Goal: Task Accomplishment & Management: Manage account settings

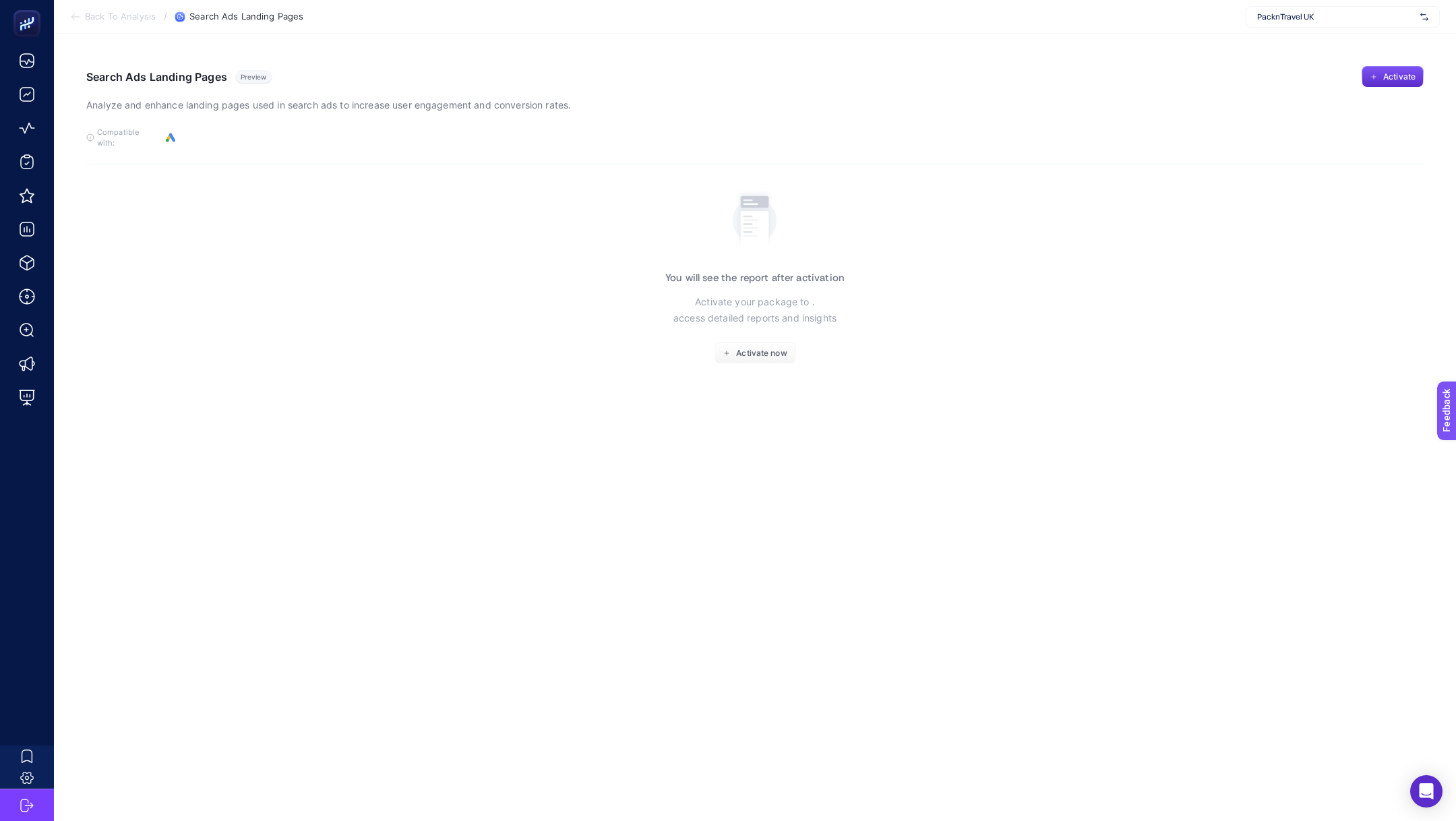
click at [1362, 23] on div "PacknTravel UK" at bounding box center [1343, 17] width 194 height 21
type input "shopig"
click at [1358, 50] on div "https://shopigo.com/" at bounding box center [1343, 44] width 193 height 21
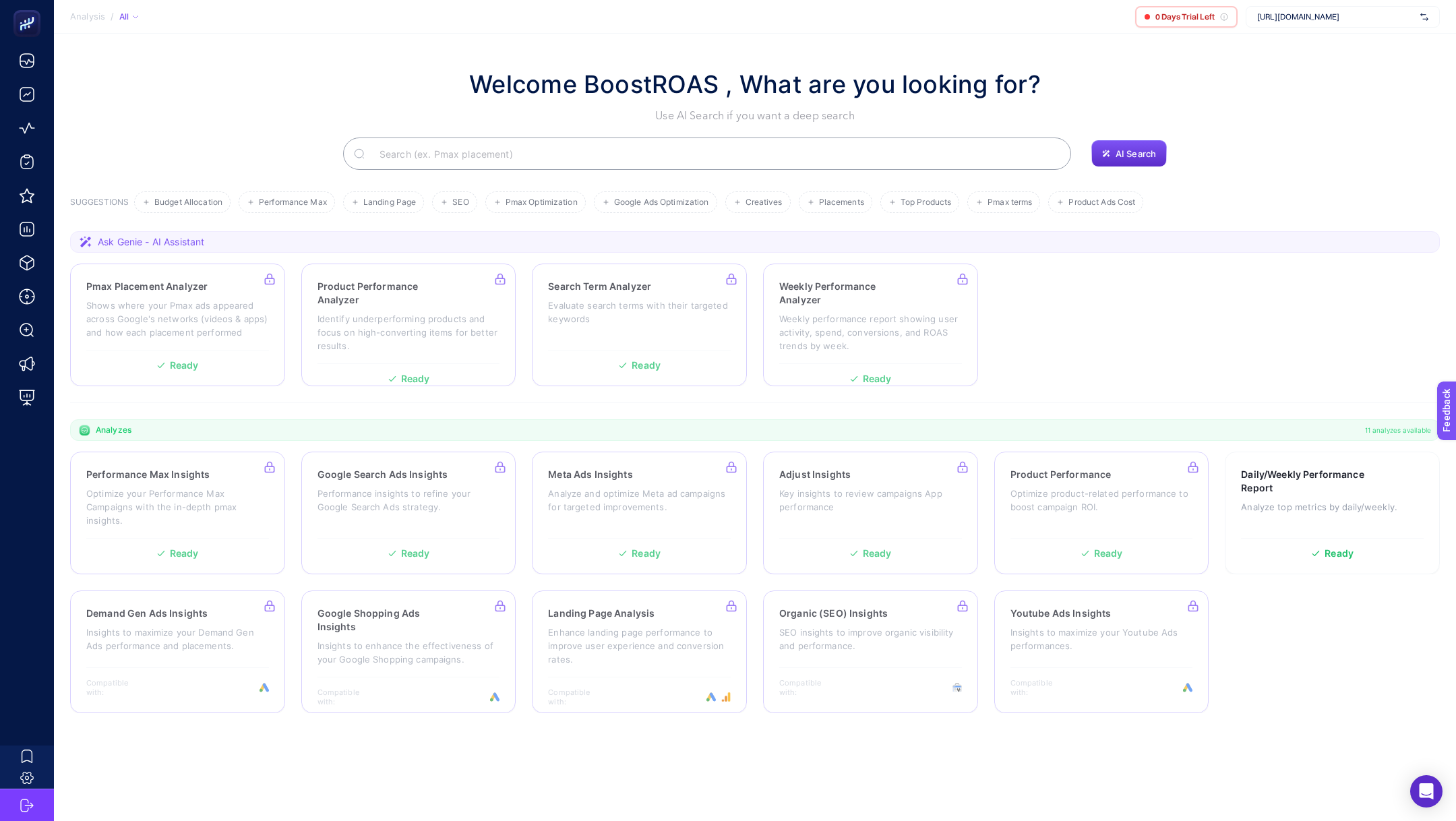
click at [1351, 16] on span "[URL][DOMAIN_NAME]" at bounding box center [1336, 17] width 158 height 11
type input "shopigo"
click at [1292, 48] on span "[URL][DOMAIN_NAME]" at bounding box center [1298, 45] width 83 height 11
click at [1300, 18] on span "https://shopigo.com/" at bounding box center [1336, 17] width 158 height 11
click at [1201, 53] on section "Welcome BoostROAS , What are you looking for? Use AI Search if you want a deep …" at bounding box center [756, 406] width 1403 height 745
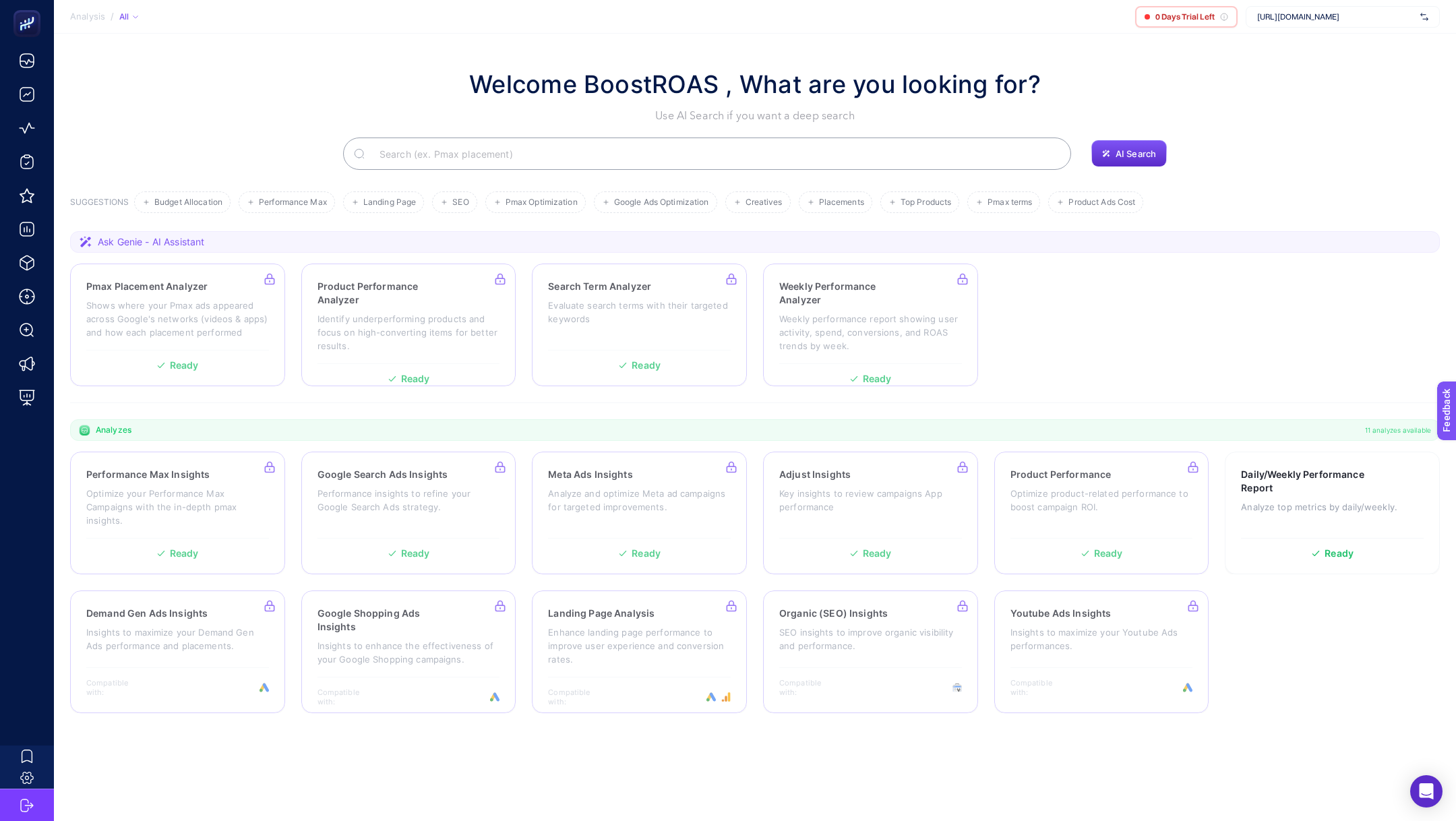
click at [1280, 14] on span "https://shopigo.com/" at bounding box center [1336, 17] width 158 height 11
click at [1182, 35] on section "Welcome BoostROAS , What are you looking for? Use AI Search if you want a deep …" at bounding box center [756, 406] width 1403 height 745
click at [1333, 20] on span "https://shopigo.com/" at bounding box center [1336, 17] width 158 height 11
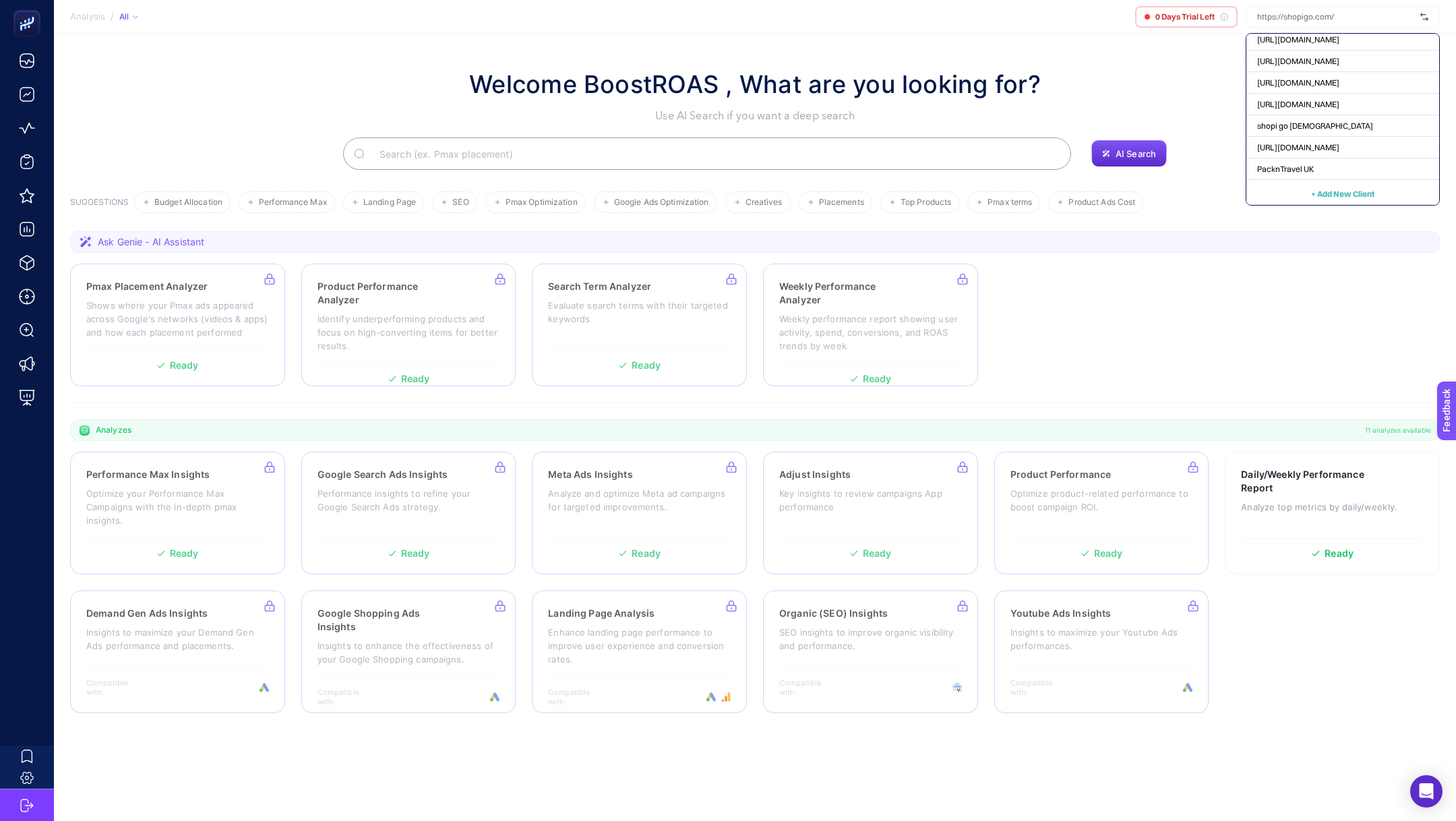
click at [1357, 192] on span "+ Add New Client" at bounding box center [1343, 193] width 64 height 10
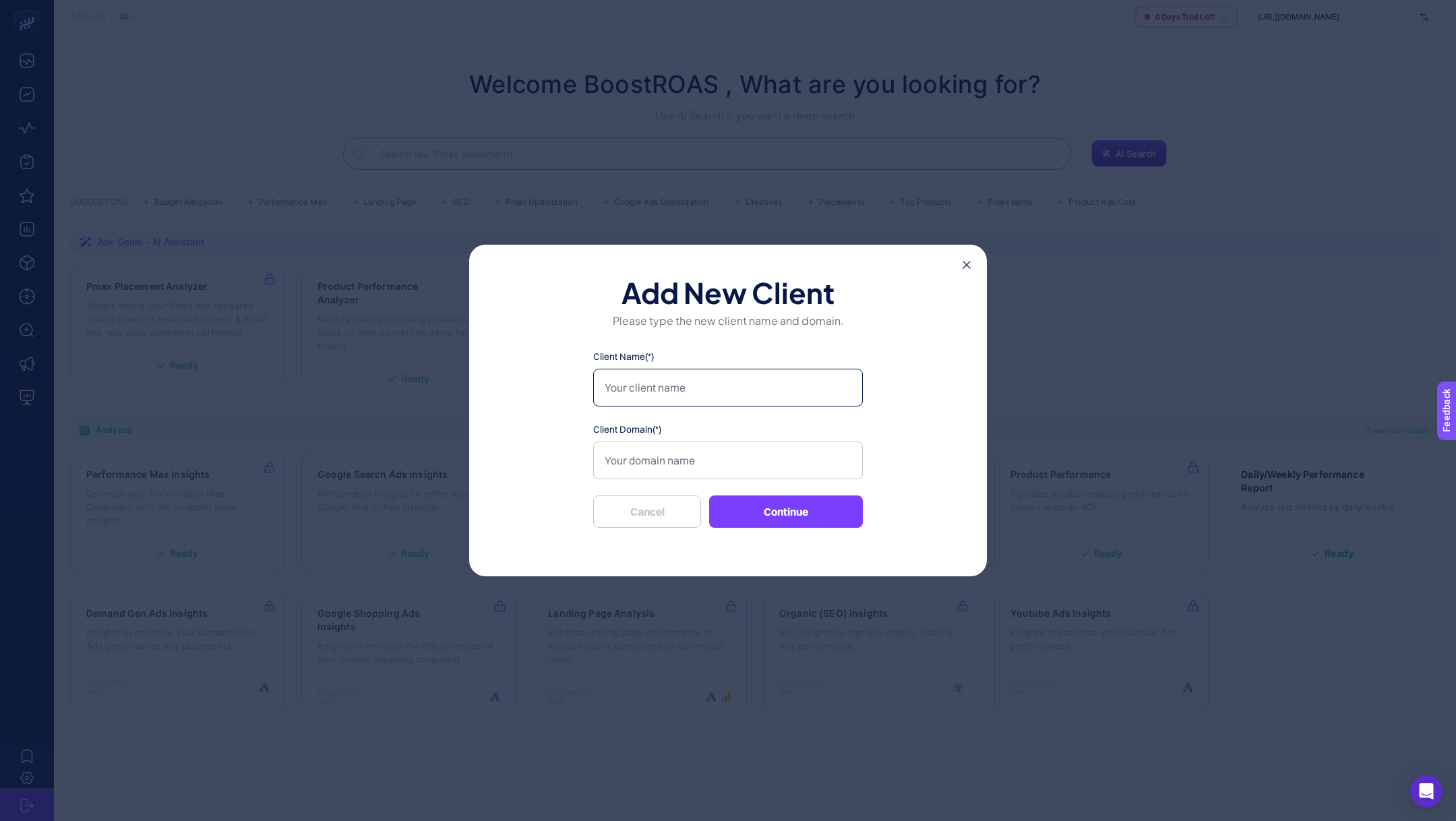
click at [706, 399] on input "Client Name(*)" at bounding box center [728, 388] width 270 height 38
type input "shopigo"
click at [657, 465] on input "Client Domain(*)" at bounding box center [728, 461] width 270 height 38
paste input "https://shopigo.com/"
type input "https://shopigo.com"
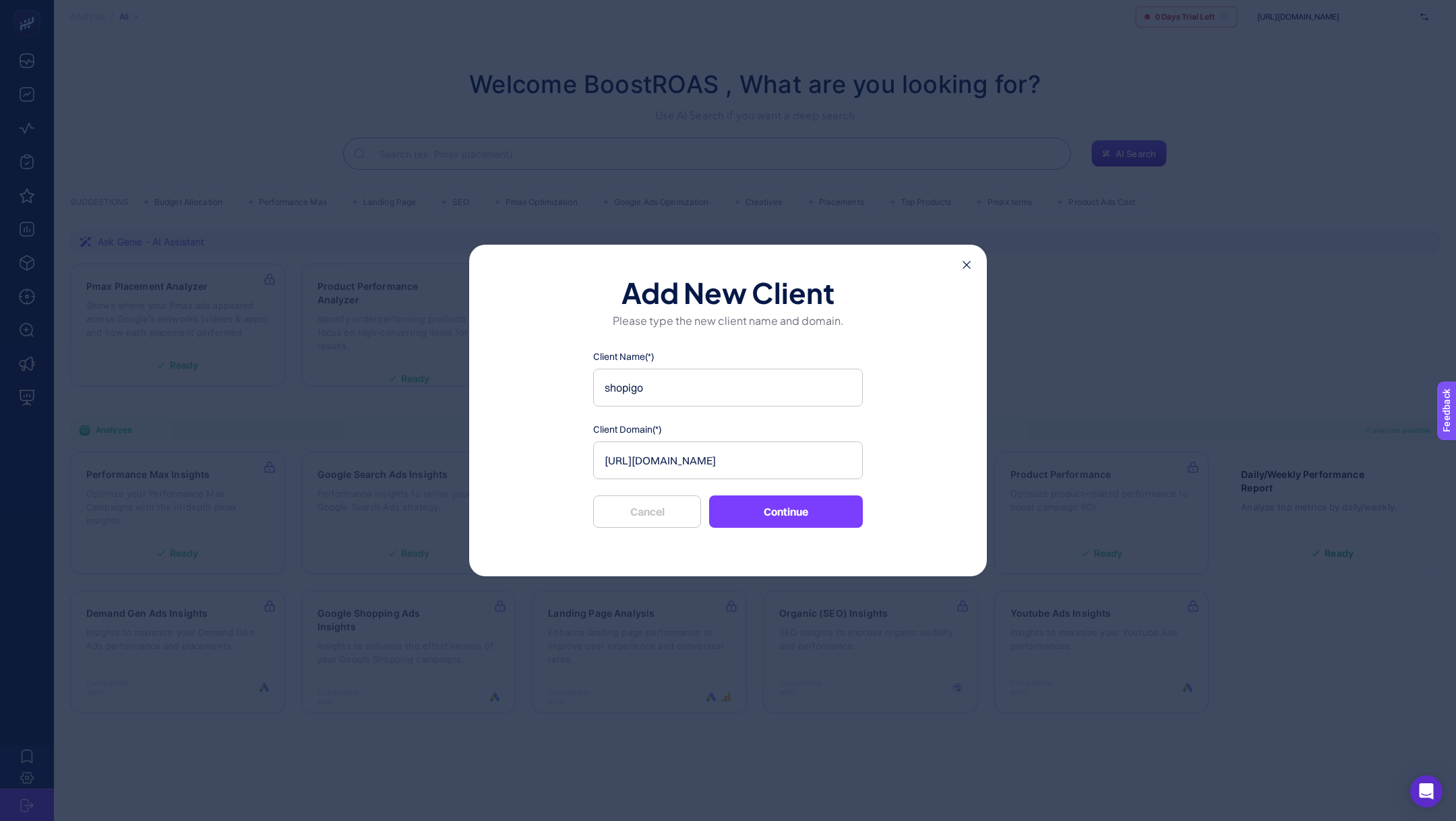
click at [785, 514] on button "Continue" at bounding box center [786, 511] width 154 height 32
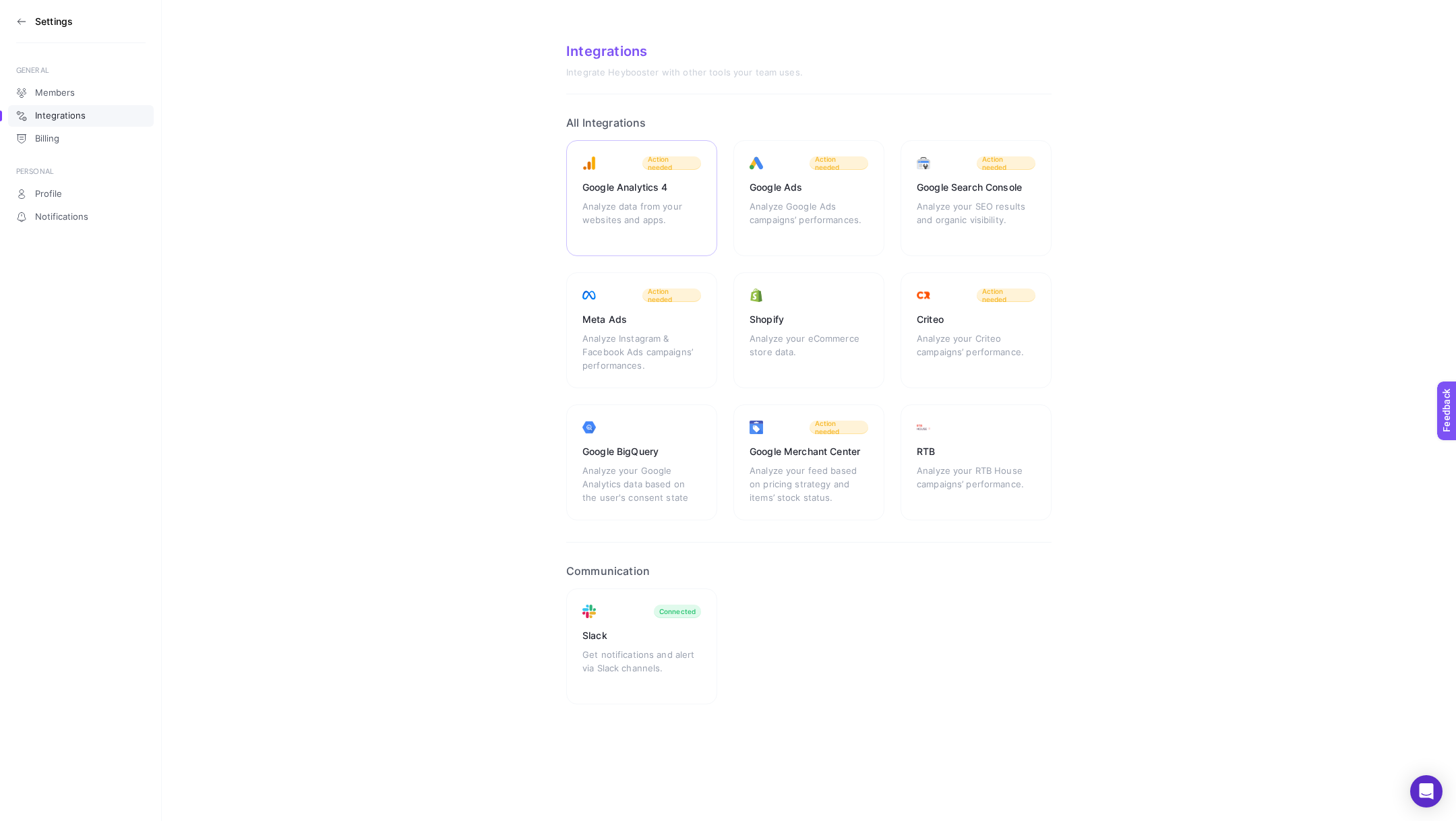
click at [636, 197] on div "Google Analytics 4 Analyze data from your websites and apps. Action needed" at bounding box center [642, 197] width 151 height 116
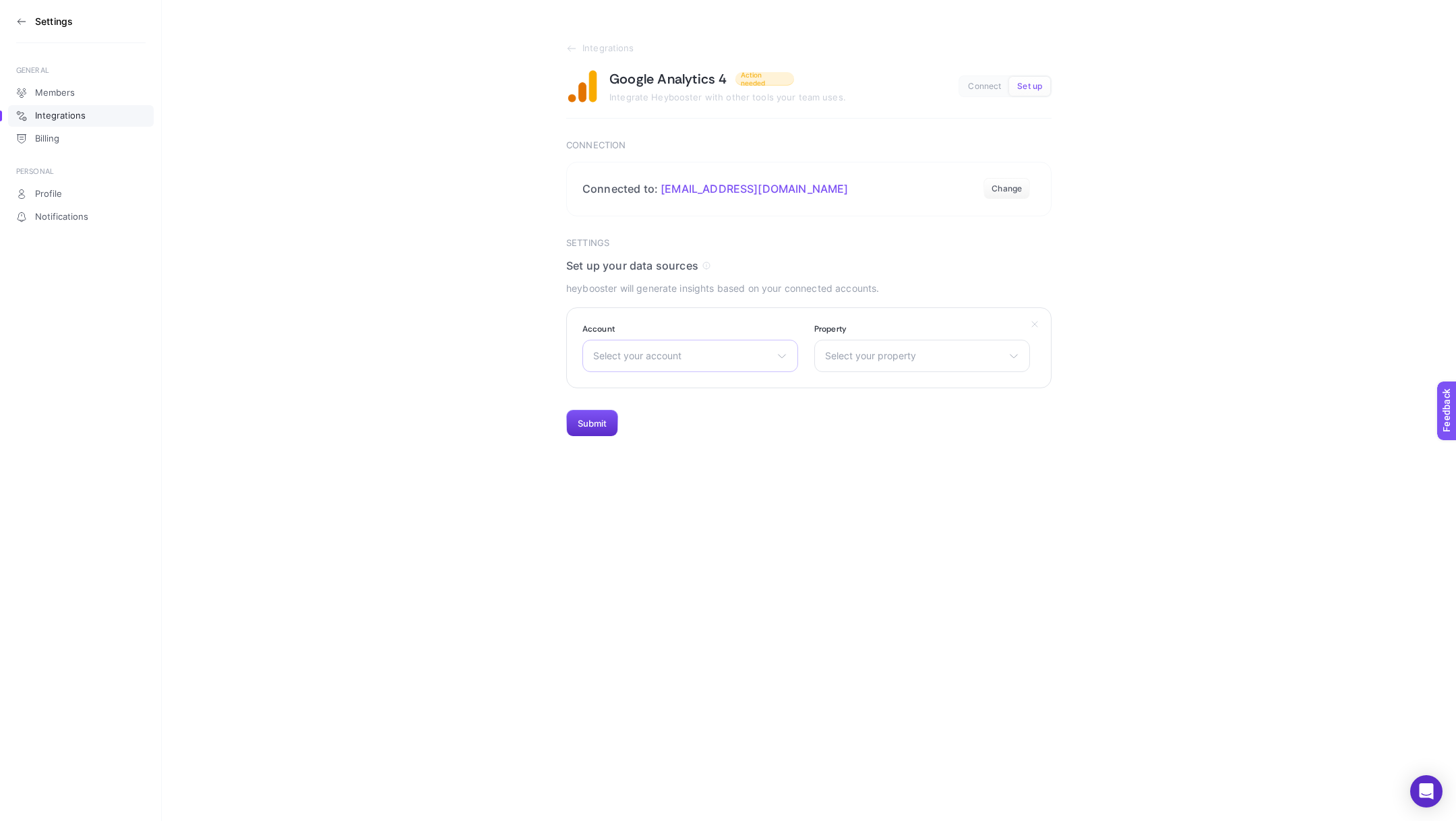
click at [665, 356] on span "Select your account" at bounding box center [682, 356] width 178 height 11
click at [642, 357] on span "Select your account" at bounding box center [682, 356] width 178 height 11
click at [679, 448] on li "Shopi go" at bounding box center [690, 447] width 209 height 21
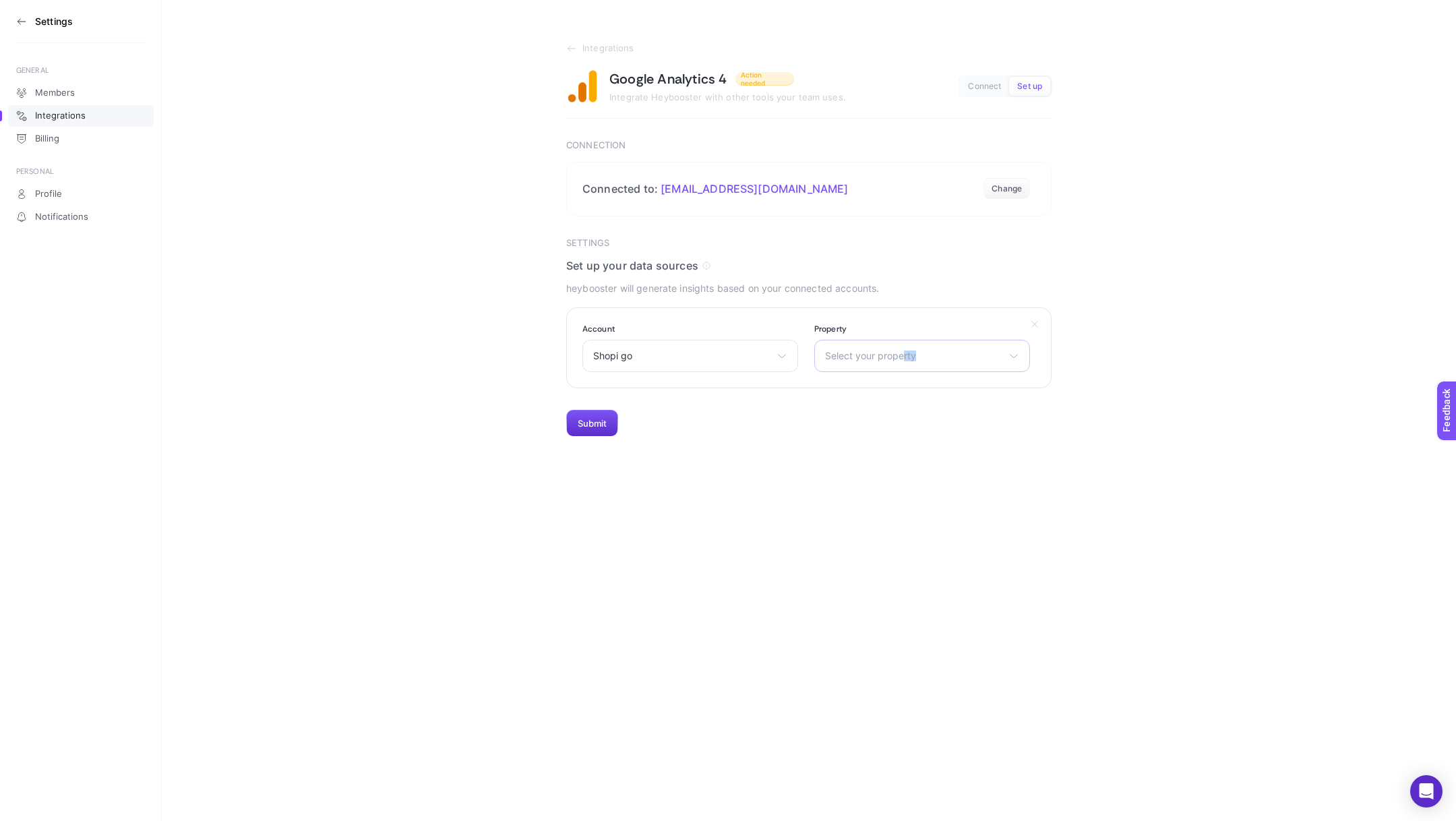
click at [904, 361] on div "Select your property shopi-go-checkout Shopigo.com - GA4" at bounding box center [922, 355] width 215 height 32
click at [914, 430] on li "Shopigo.com - GA4" at bounding box center [922, 436] width 209 height 21
click at [583, 418] on button "Submit" at bounding box center [592, 423] width 52 height 27
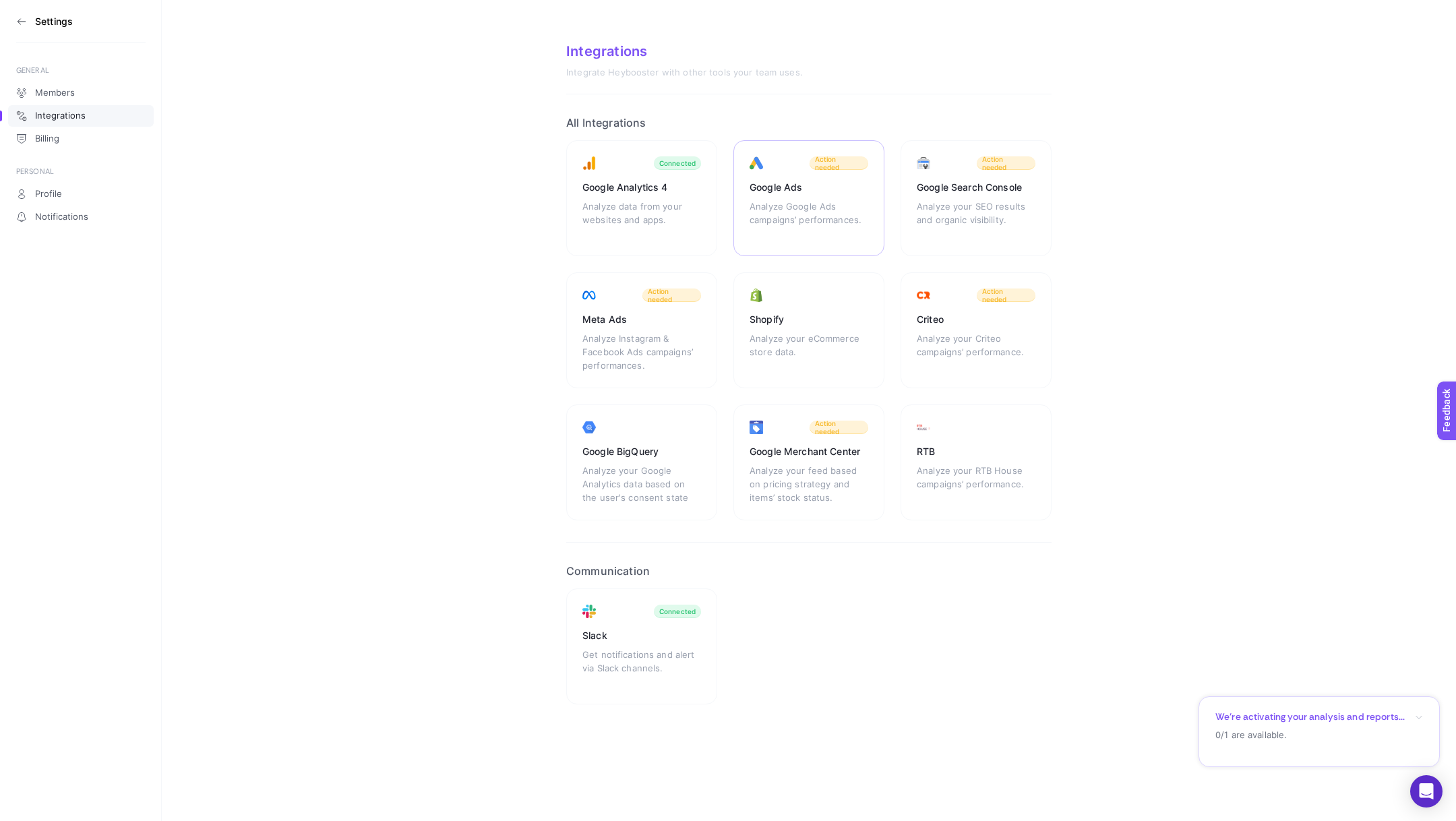
click at [822, 200] on div "Analyze Google Ads campaigns’ performances." at bounding box center [809, 219] width 119 height 40
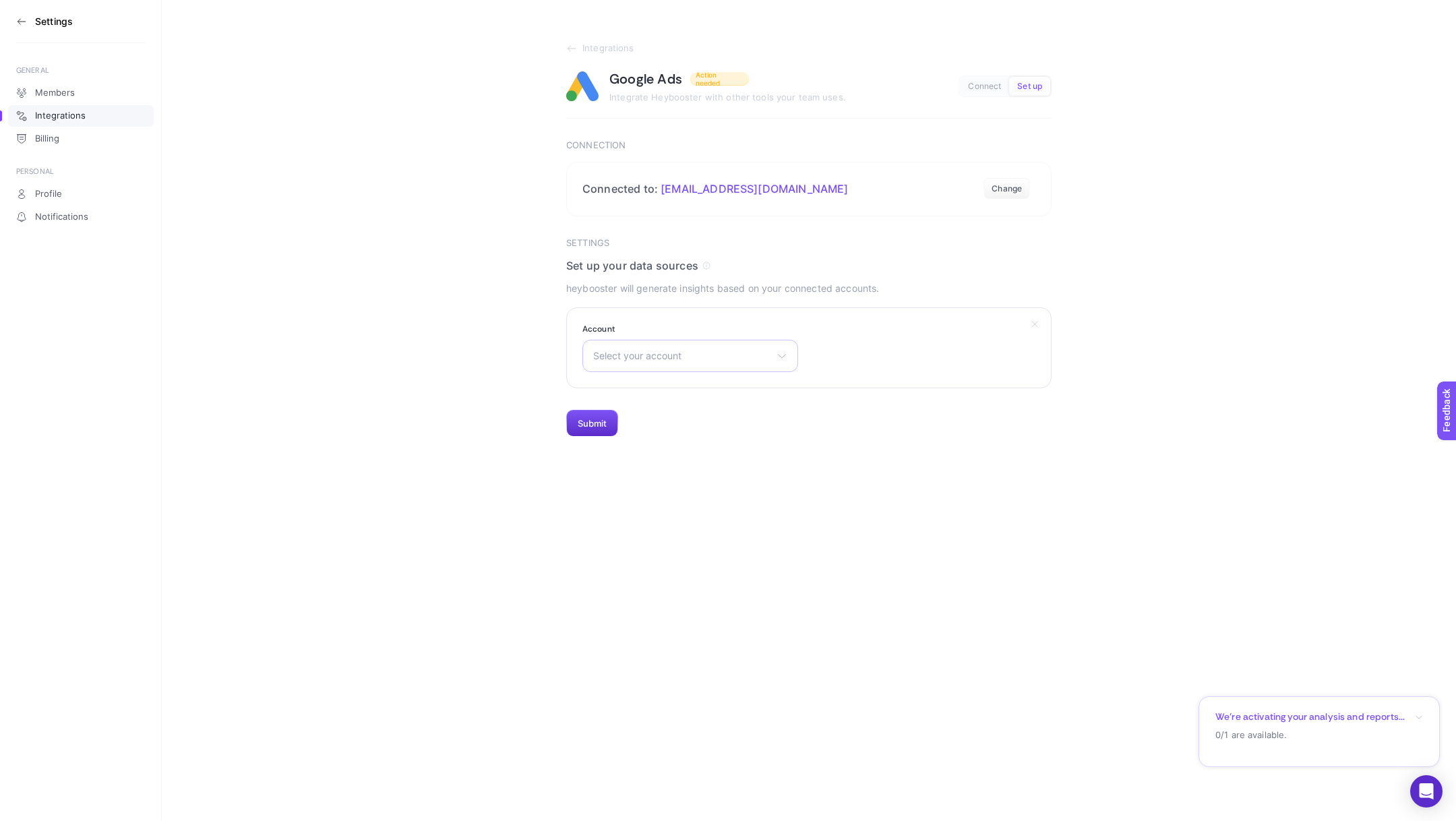
click at [684, 364] on div "Select your account 2443884407 3dProBox Allen Carr Adana Alpha Print Amerikan P…" at bounding box center [690, 355] width 215 height 32
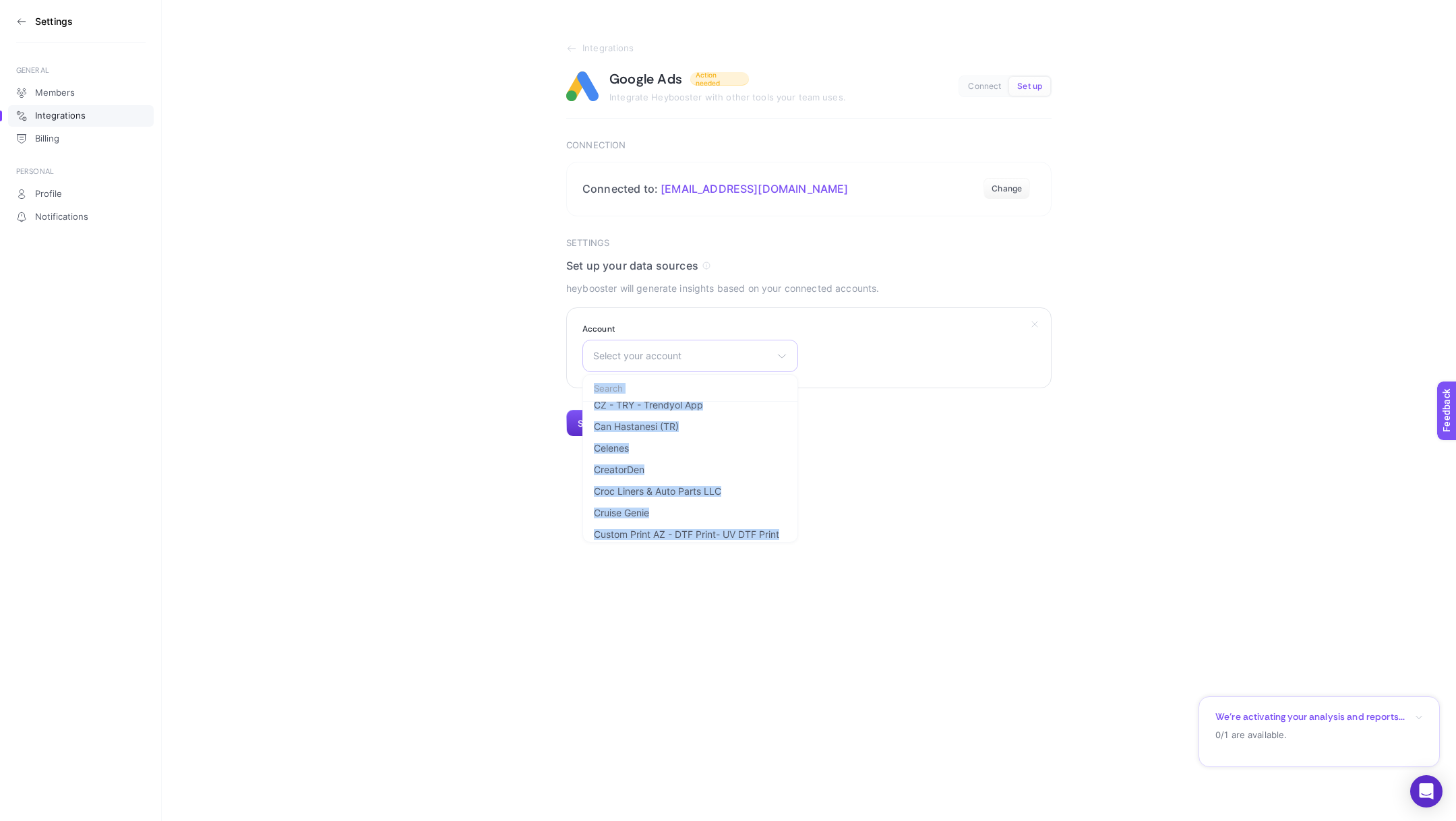
scroll to position [338, 0]
click at [684, 362] on div "Select your account 2443884407 3dProBox Allen Carr Adana Alpha Print Amerikan P…" at bounding box center [690, 355] width 215 height 32
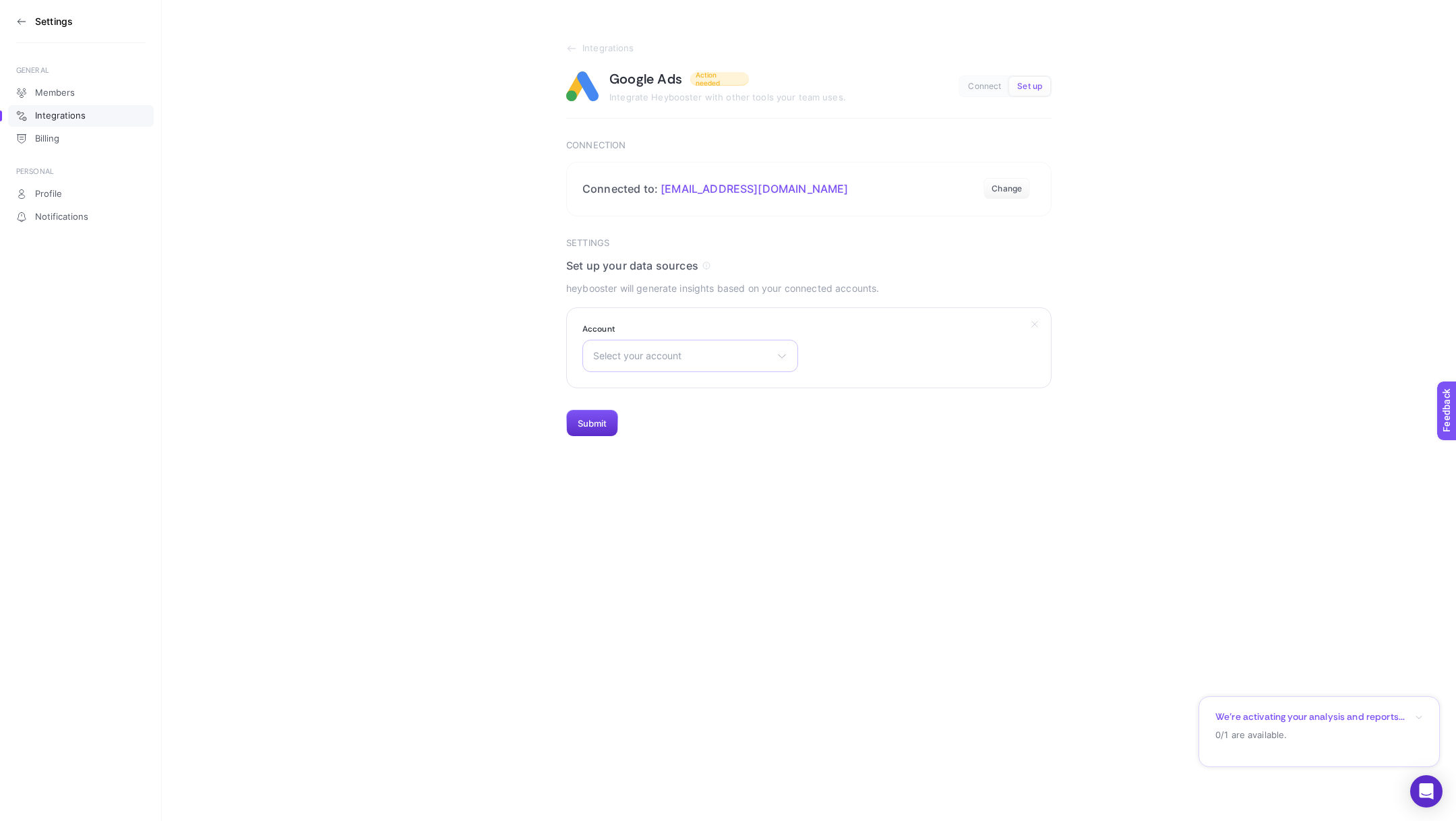
click at [680, 369] on div "Select your account 2443884407 3dProBox Allen Carr Adana Alpha Print Amerikan P…" at bounding box center [690, 355] width 215 height 32
click at [664, 388] on input "text" at bounding box center [690, 388] width 215 height 27
type input "shop"
click at [628, 408] on li "Shopigo" at bounding box center [690, 415] width 209 height 21
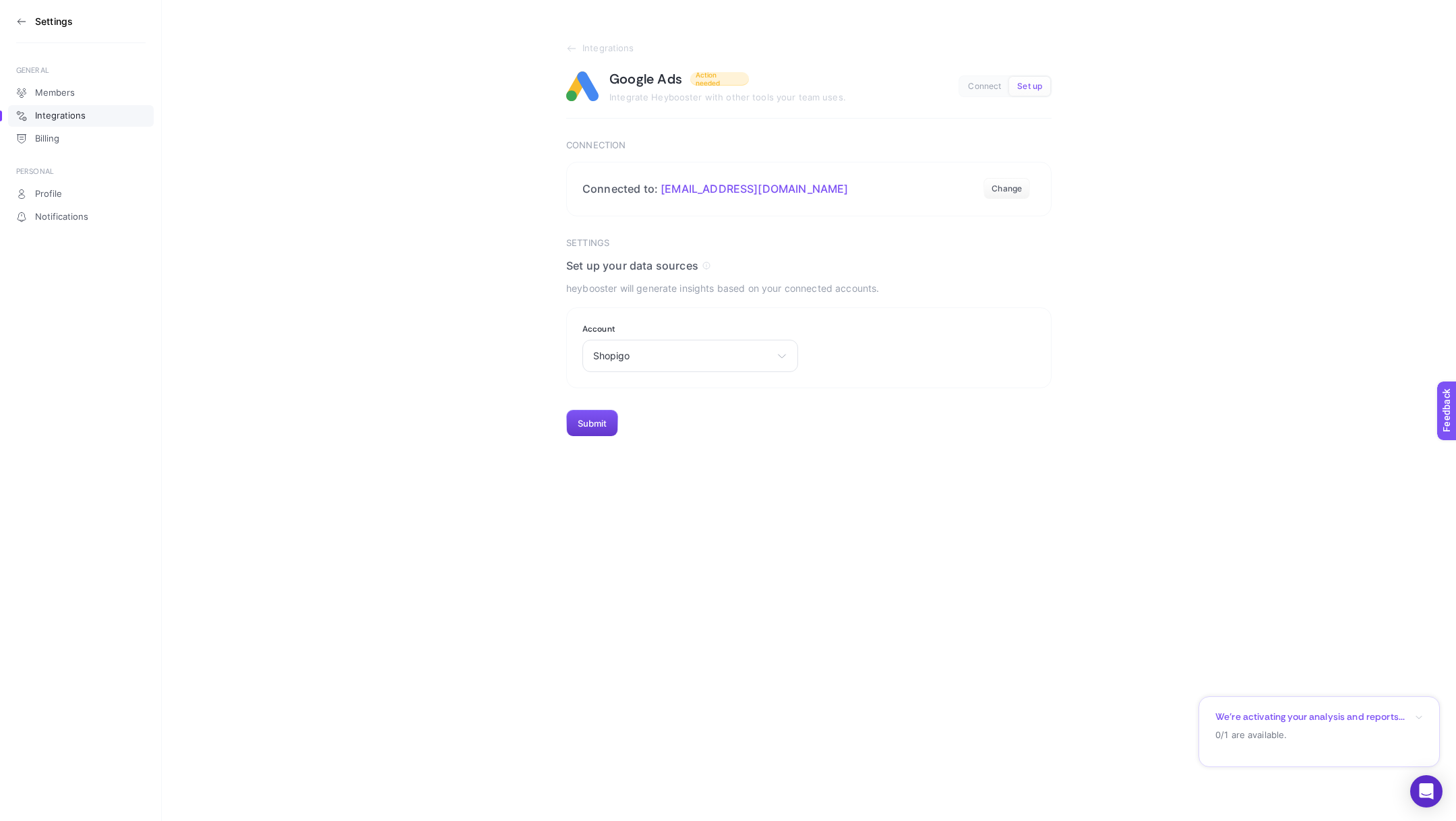
click at [594, 426] on button "Submit" at bounding box center [592, 423] width 52 height 27
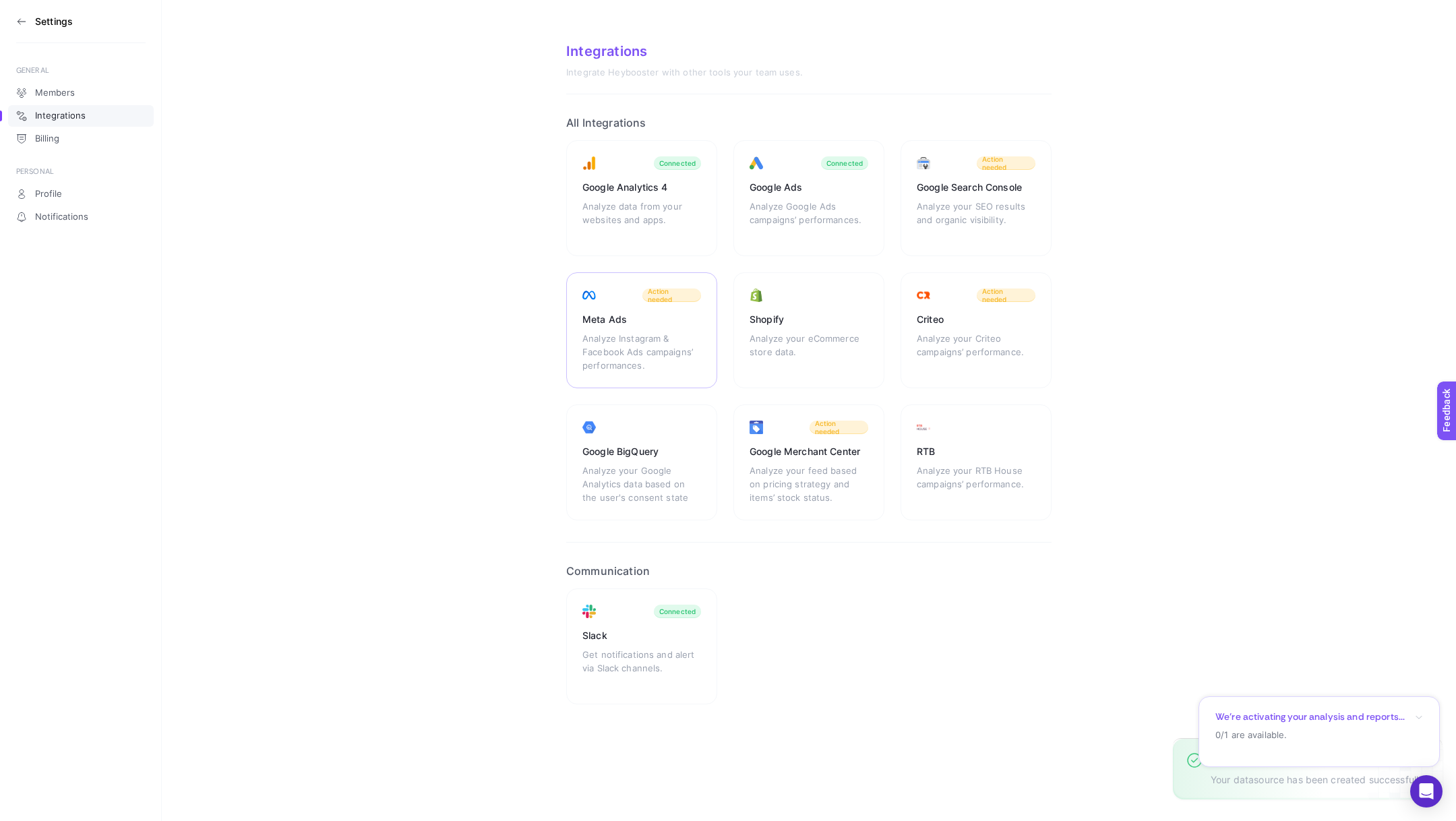
click at [654, 322] on div "Meta Ads" at bounding box center [642, 319] width 119 height 13
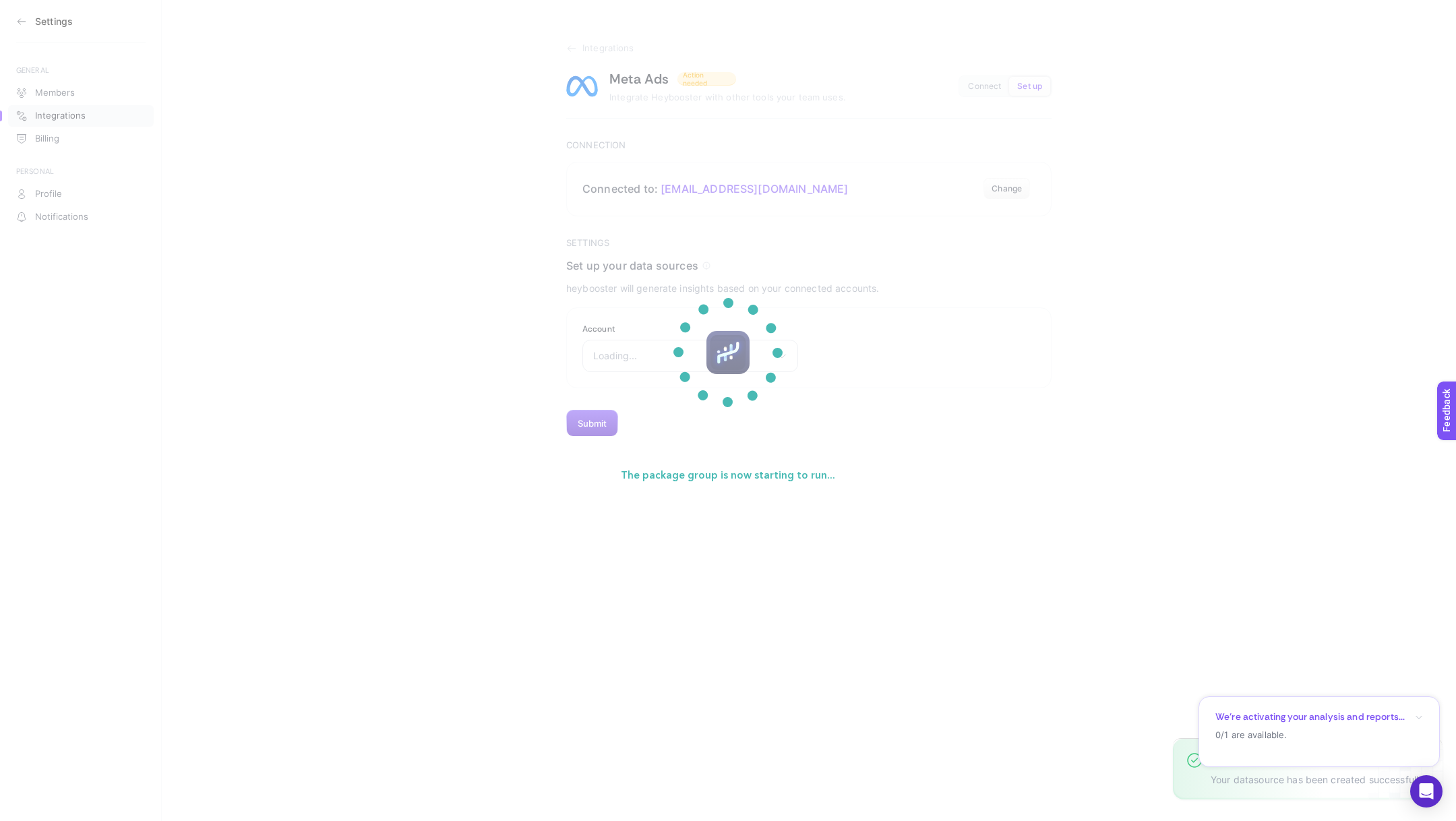
click at [661, 357] on div at bounding box center [728, 352] width 149 height 149
click at [653, 359] on section "The package group is now starting to run..." at bounding box center [728, 410] width 1456 height 821
click at [678, 355] on div at bounding box center [728, 352] width 149 height 149
click at [635, 357] on section "The package group is now starting to run..." at bounding box center [728, 410] width 1456 height 821
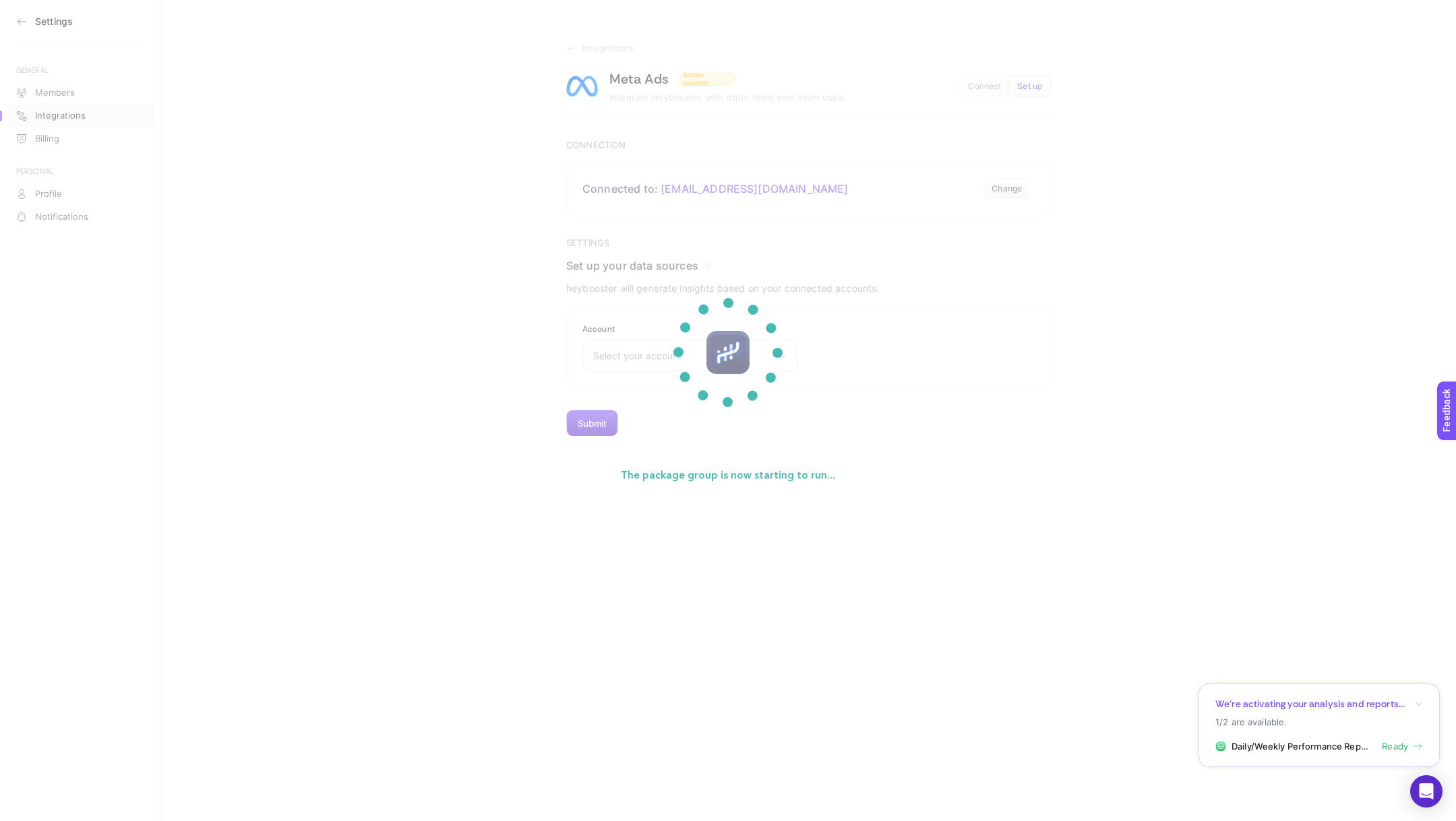
click at [741, 351] on div at bounding box center [728, 352] width 149 height 149
click at [642, 357] on section "The package group is now starting to run..." at bounding box center [728, 410] width 1456 height 821
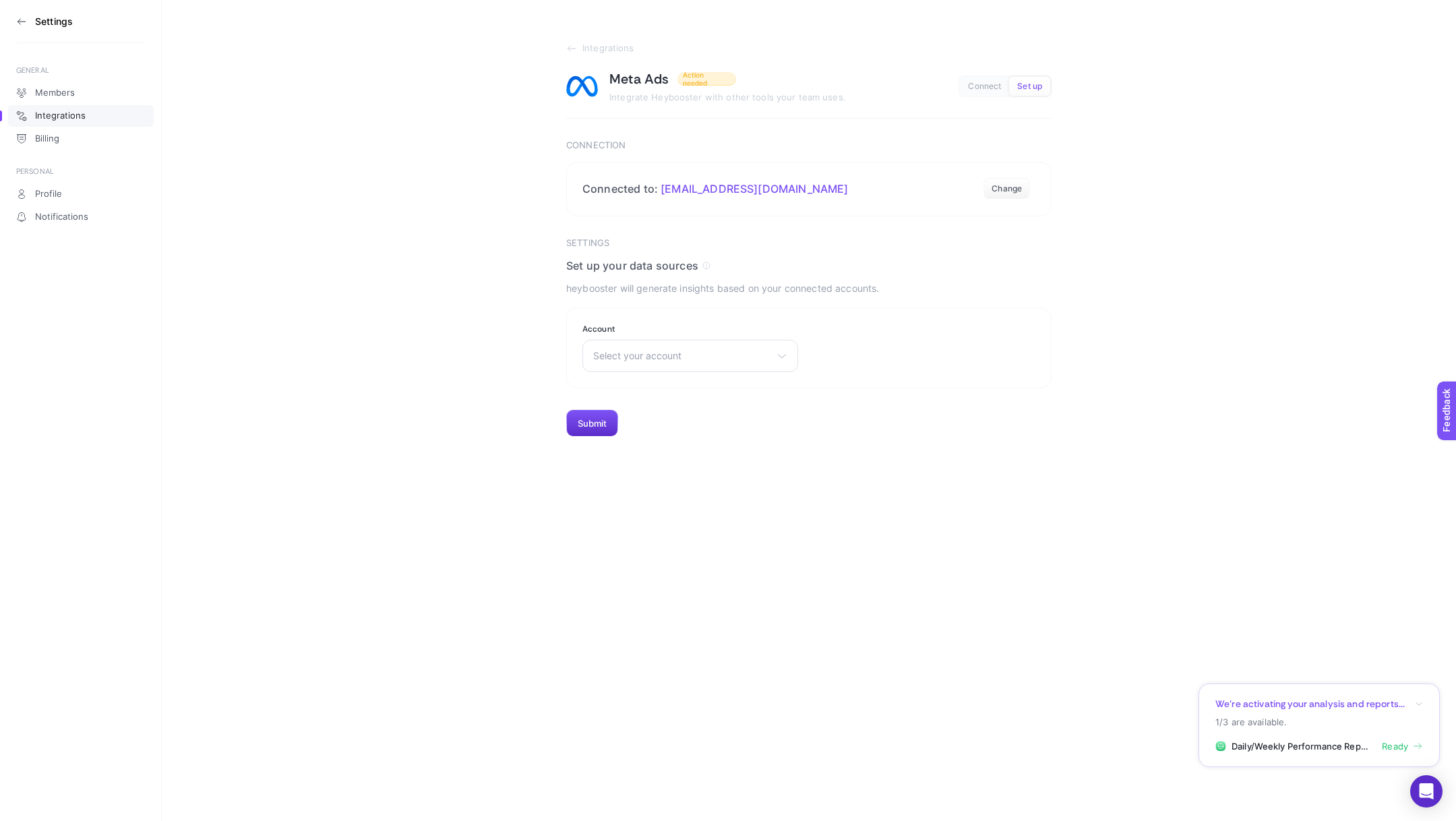
click at [642, 357] on span "Select your account" at bounding box center [682, 356] width 178 height 11
click at [646, 396] on input "text" at bounding box center [690, 388] width 215 height 27
type input "shop"
click at [668, 410] on li "Shopigo2022" at bounding box center [690, 415] width 209 height 21
click at [603, 417] on button "Submit" at bounding box center [592, 423] width 52 height 27
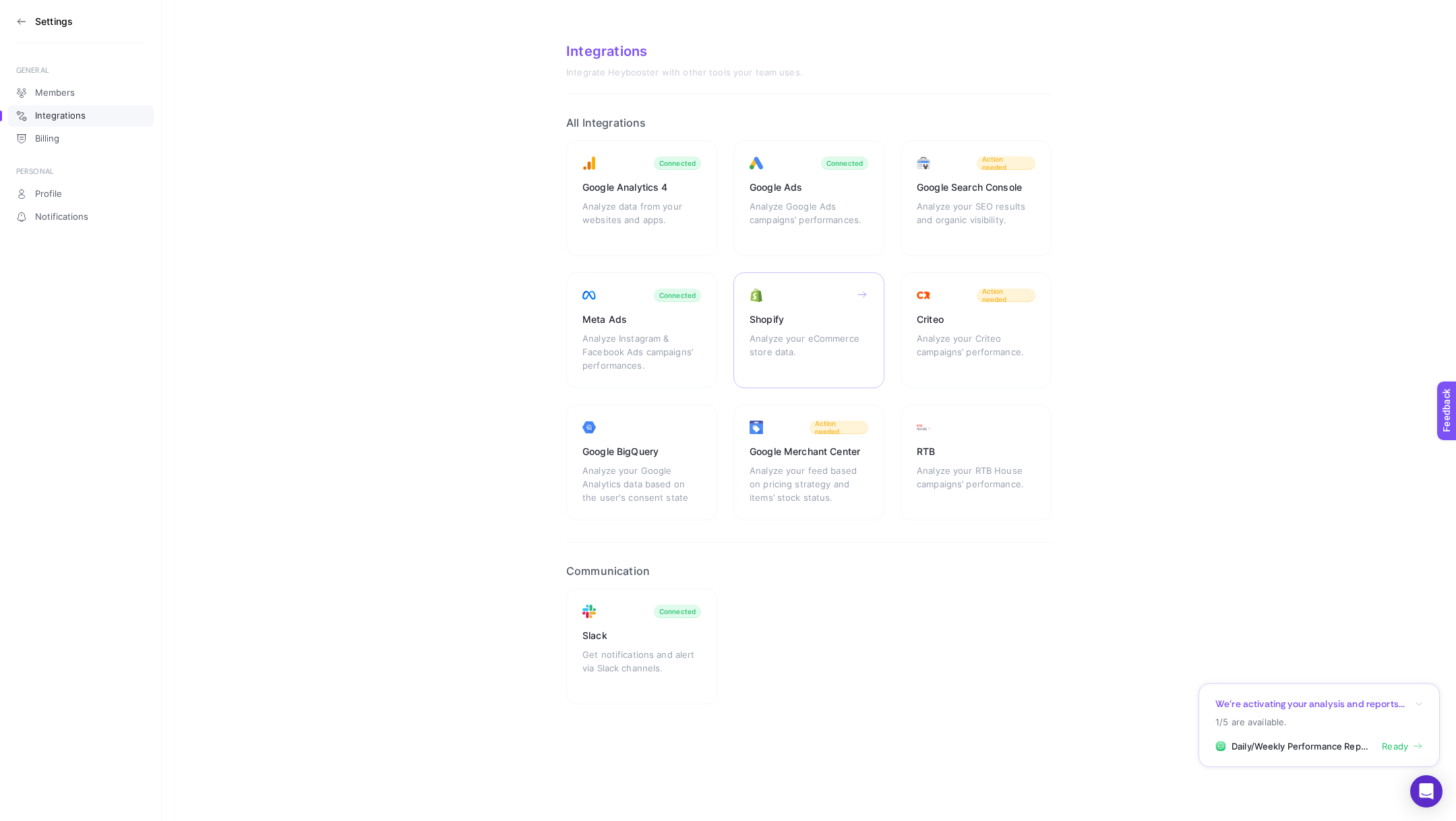
click at [811, 345] on div "Analyze your eCommerce store data." at bounding box center [809, 352] width 119 height 40
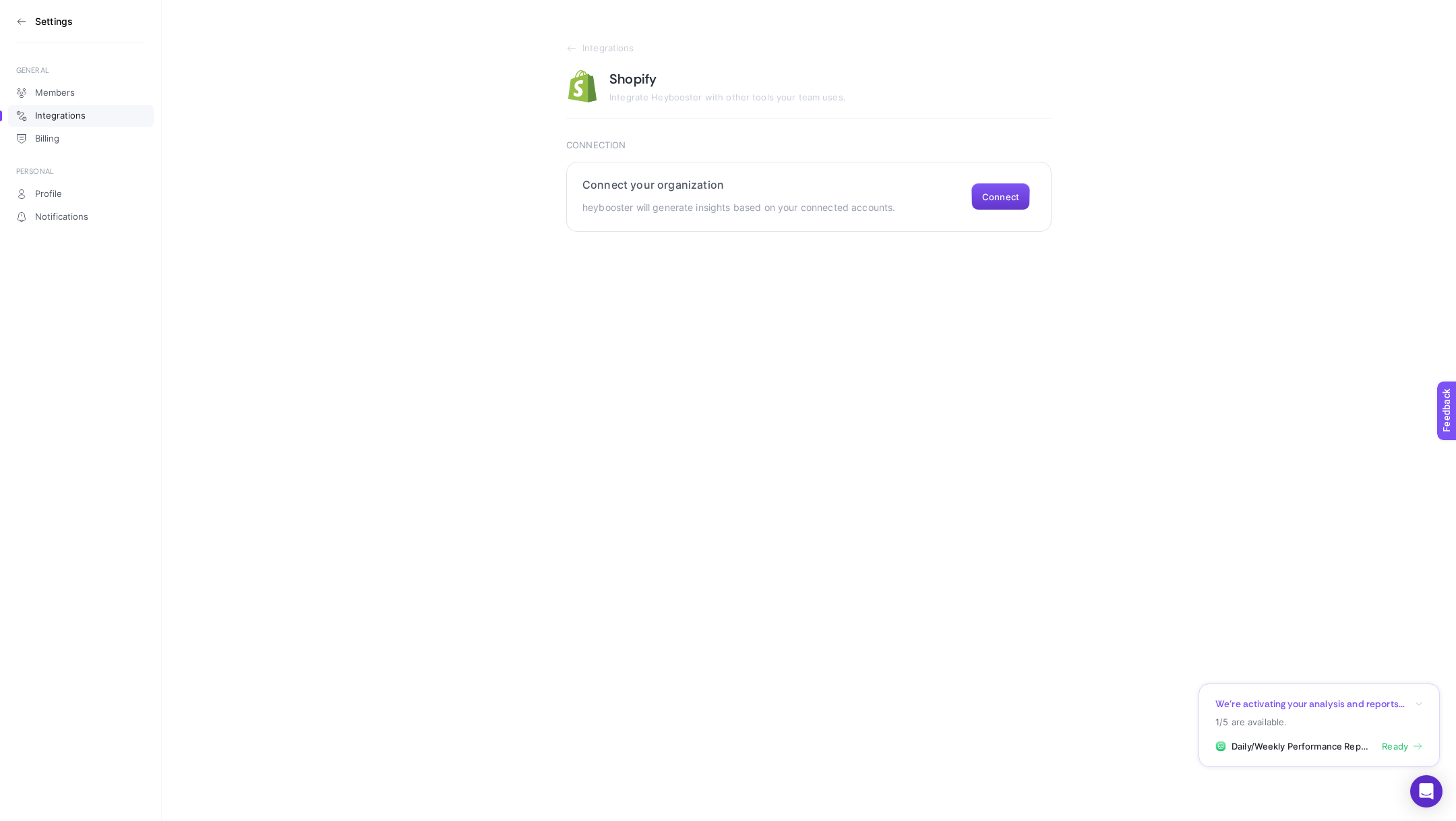
click at [987, 208] on button "Connect" at bounding box center [1001, 197] width 59 height 27
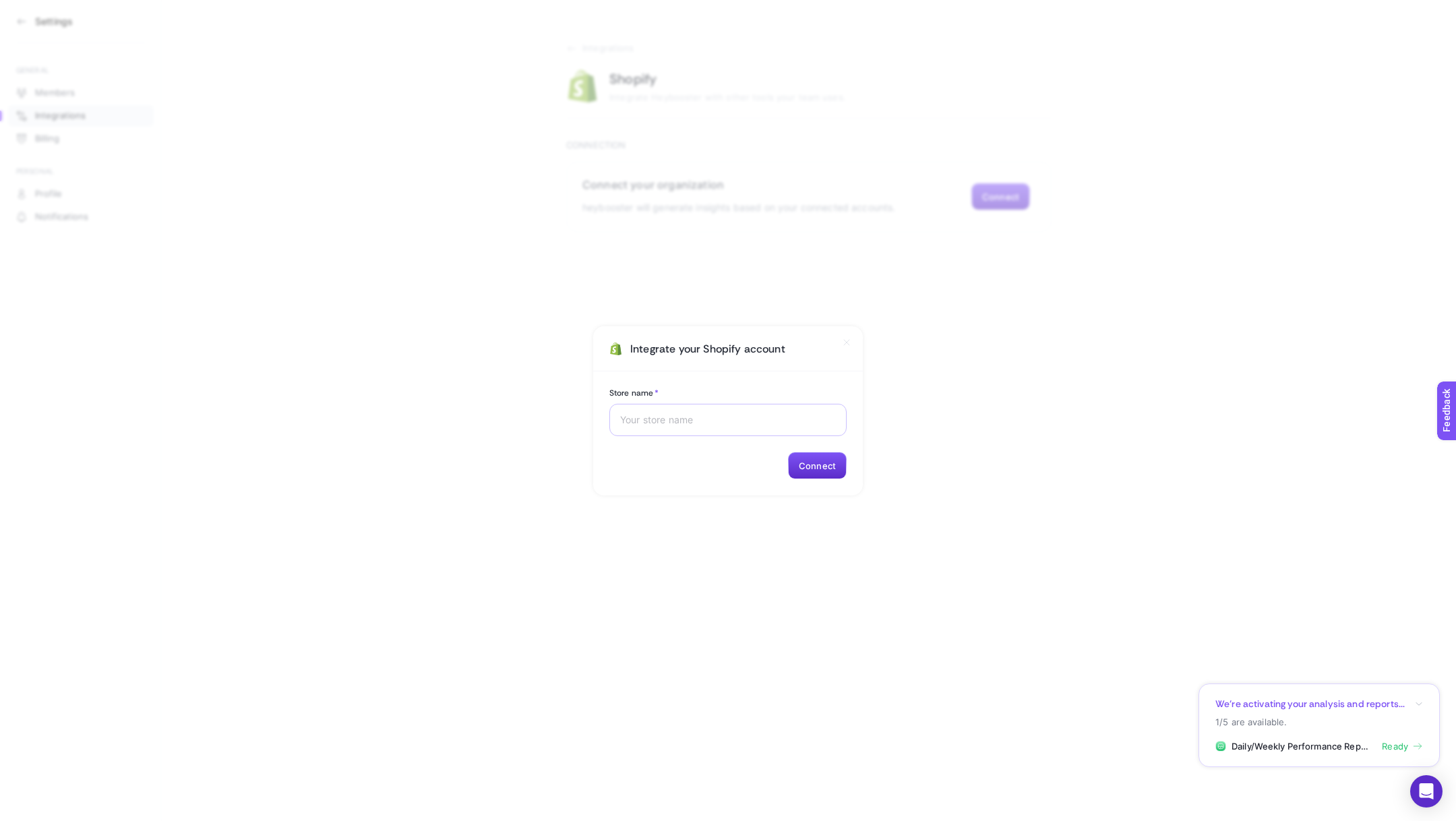
click at [722, 430] on div at bounding box center [728, 420] width 237 height 32
paste input "go"
type input "shopi go"
click at [818, 449] on div "Store name * shopi go Connect" at bounding box center [728, 433] width 270 height 124
click at [816, 465] on button "Connect" at bounding box center [817, 466] width 59 height 27
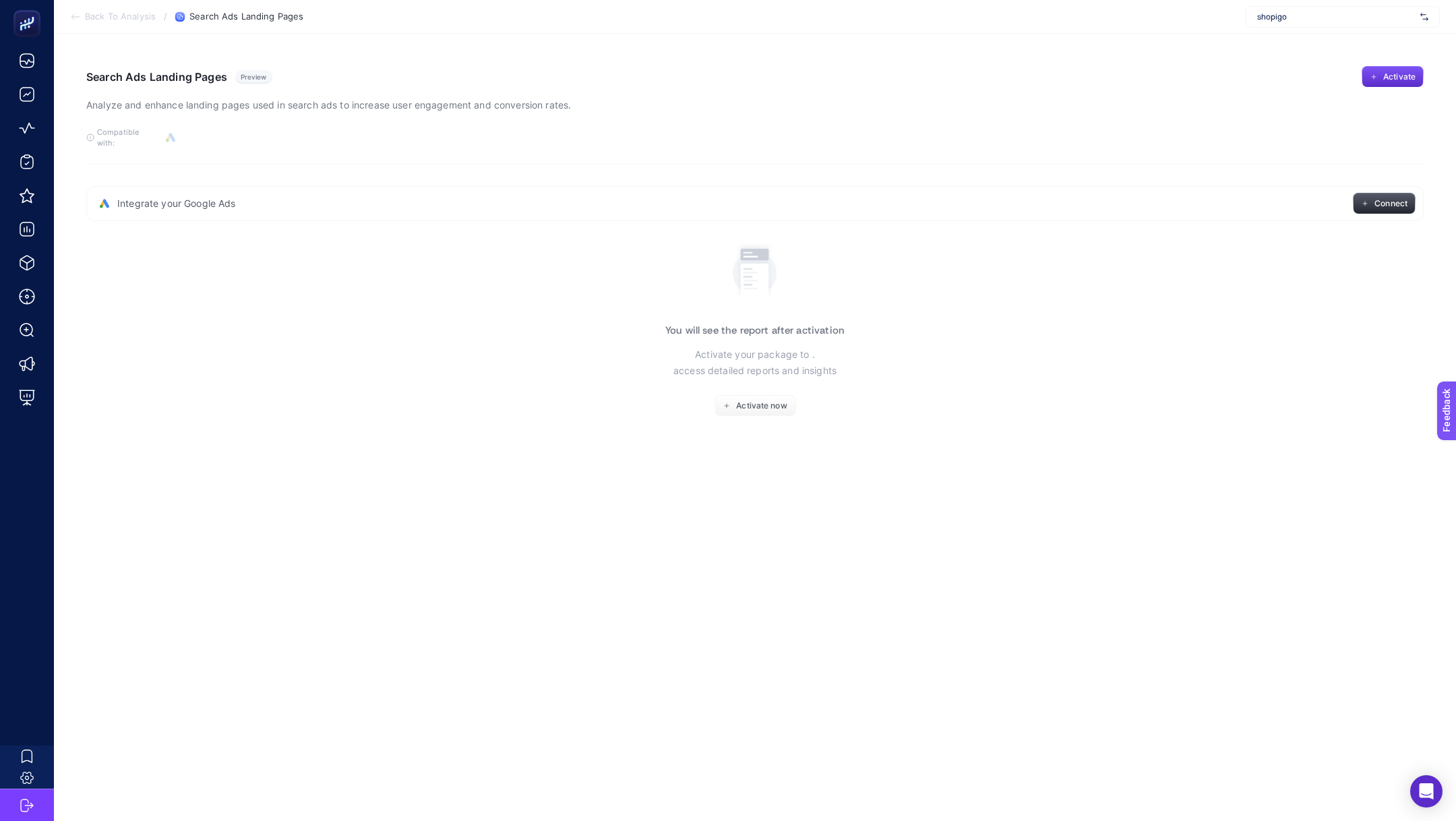
click at [1381, 198] on span "Connect" at bounding box center [1391, 204] width 33 height 11
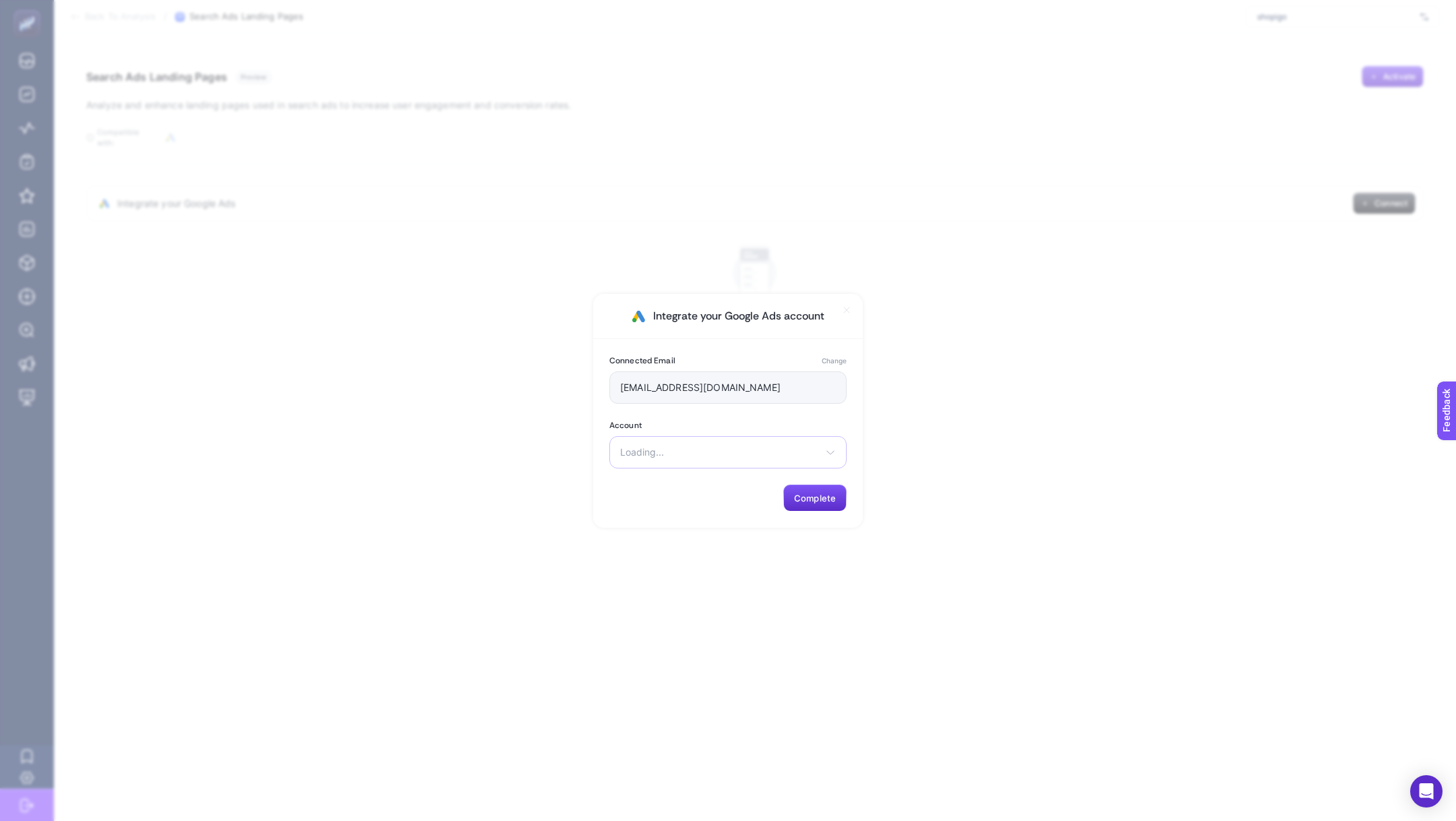
click at [730, 456] on span "Loading..." at bounding box center [720, 453] width 200 height 11
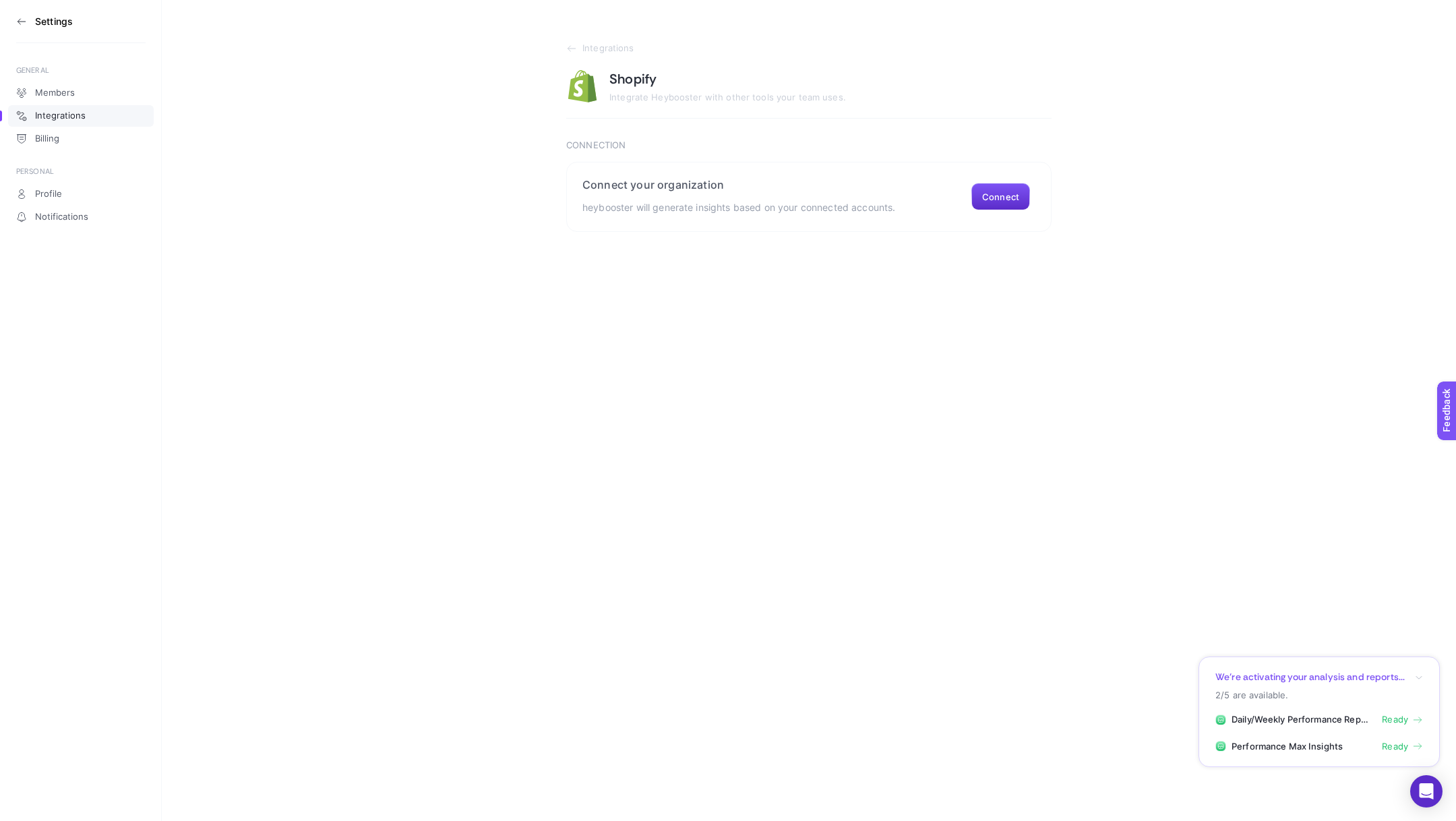
click at [79, 119] on span "Integrations" at bounding box center [61, 116] width 50 height 11
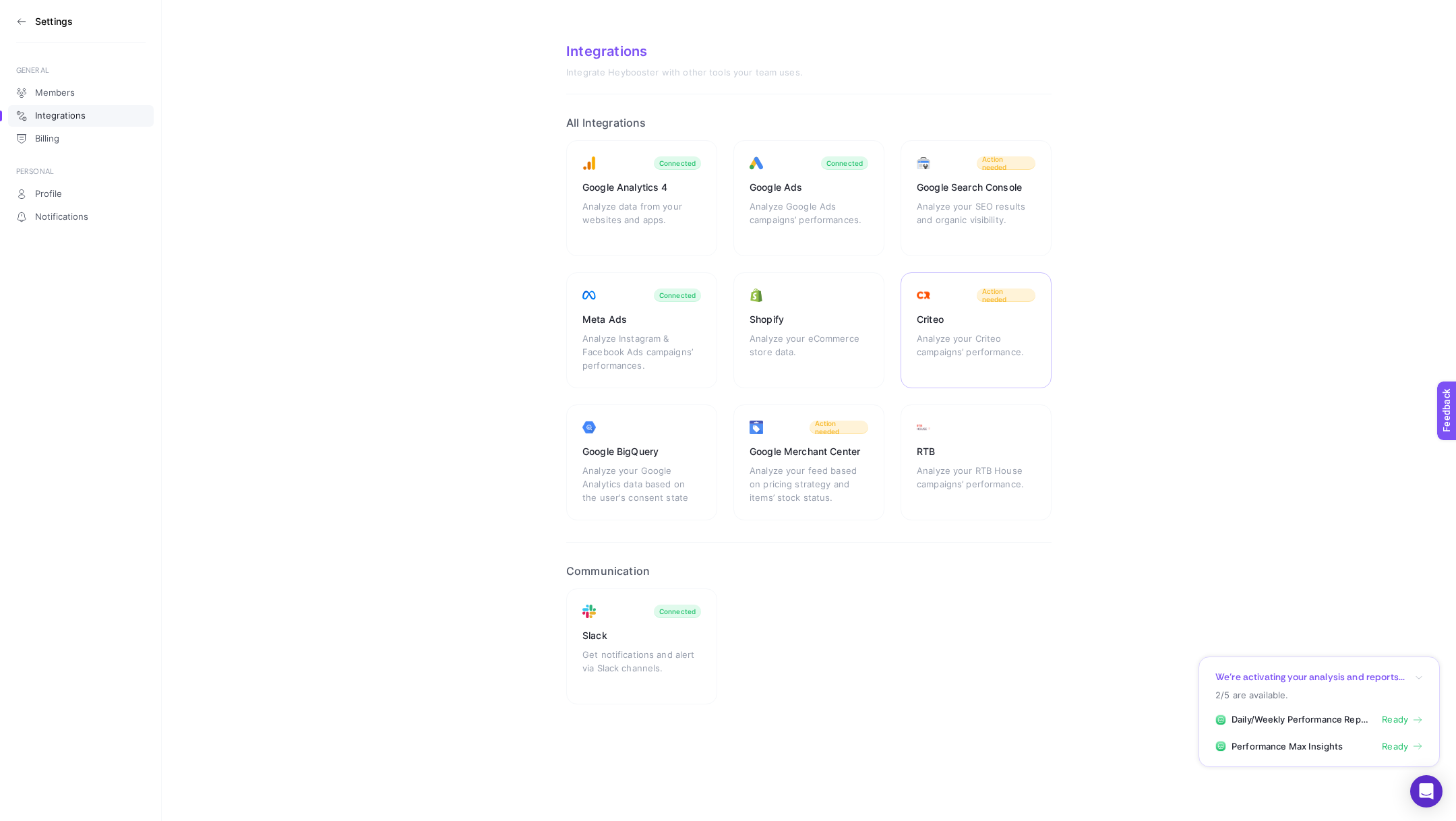
click at [975, 345] on div "Analyze your Criteo campaigns’ performance." at bounding box center [976, 352] width 119 height 40
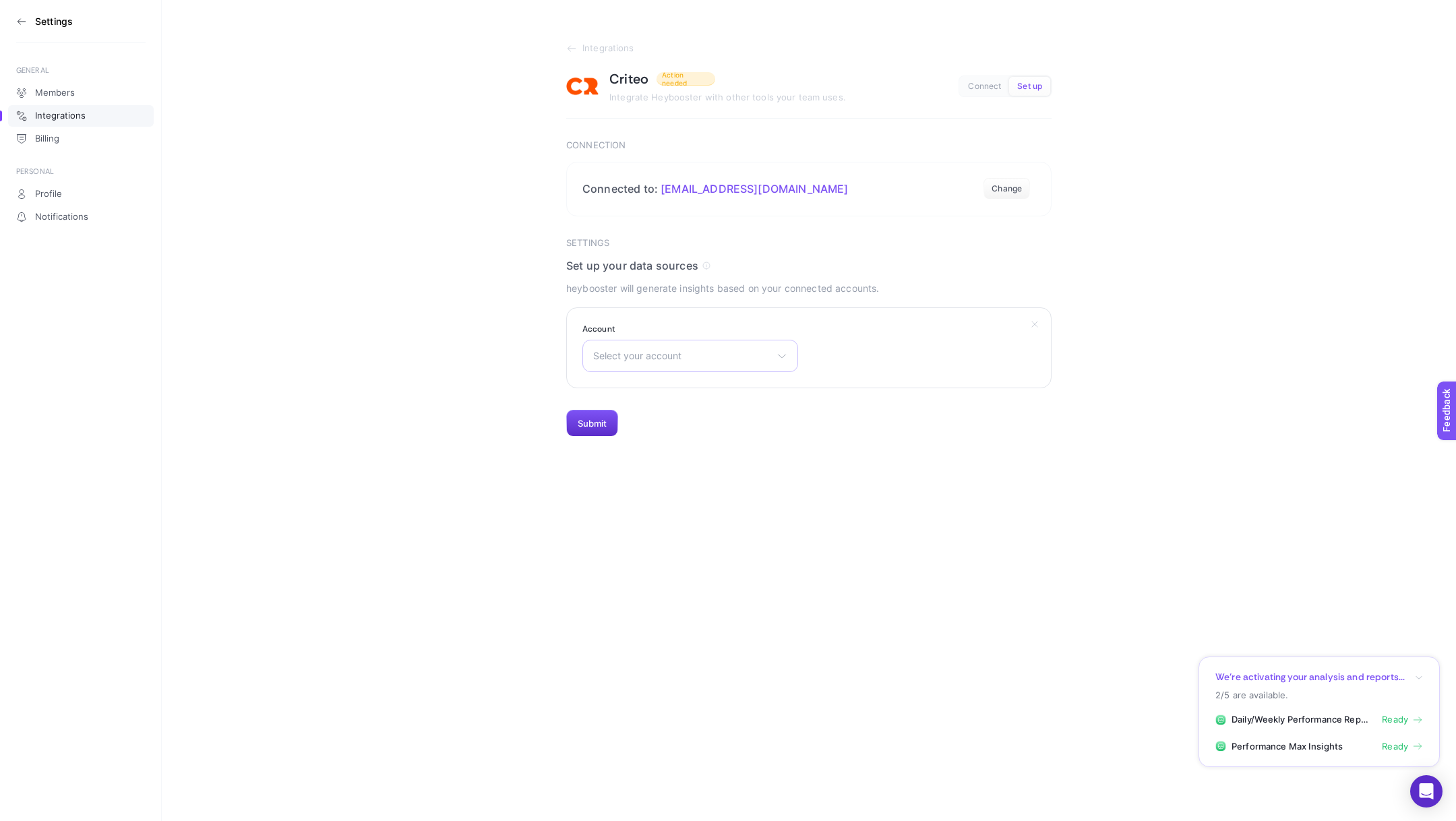
click at [657, 366] on div "Select your account Viravira TR Pinar Online TR" at bounding box center [690, 355] width 215 height 32
click at [414, 345] on section "Integrations Criteo Action needed Integrate Heybooster with other tools your te…" at bounding box center [809, 219] width 1294 height 437
click at [711, 381] on section "Account Select your account Viravira TR Pinar Online TR" at bounding box center [808, 348] width 485 height 81
click at [715, 359] on span "Select your account" at bounding box center [682, 356] width 178 height 11
click at [695, 385] on input "text" at bounding box center [690, 388] width 215 height 27
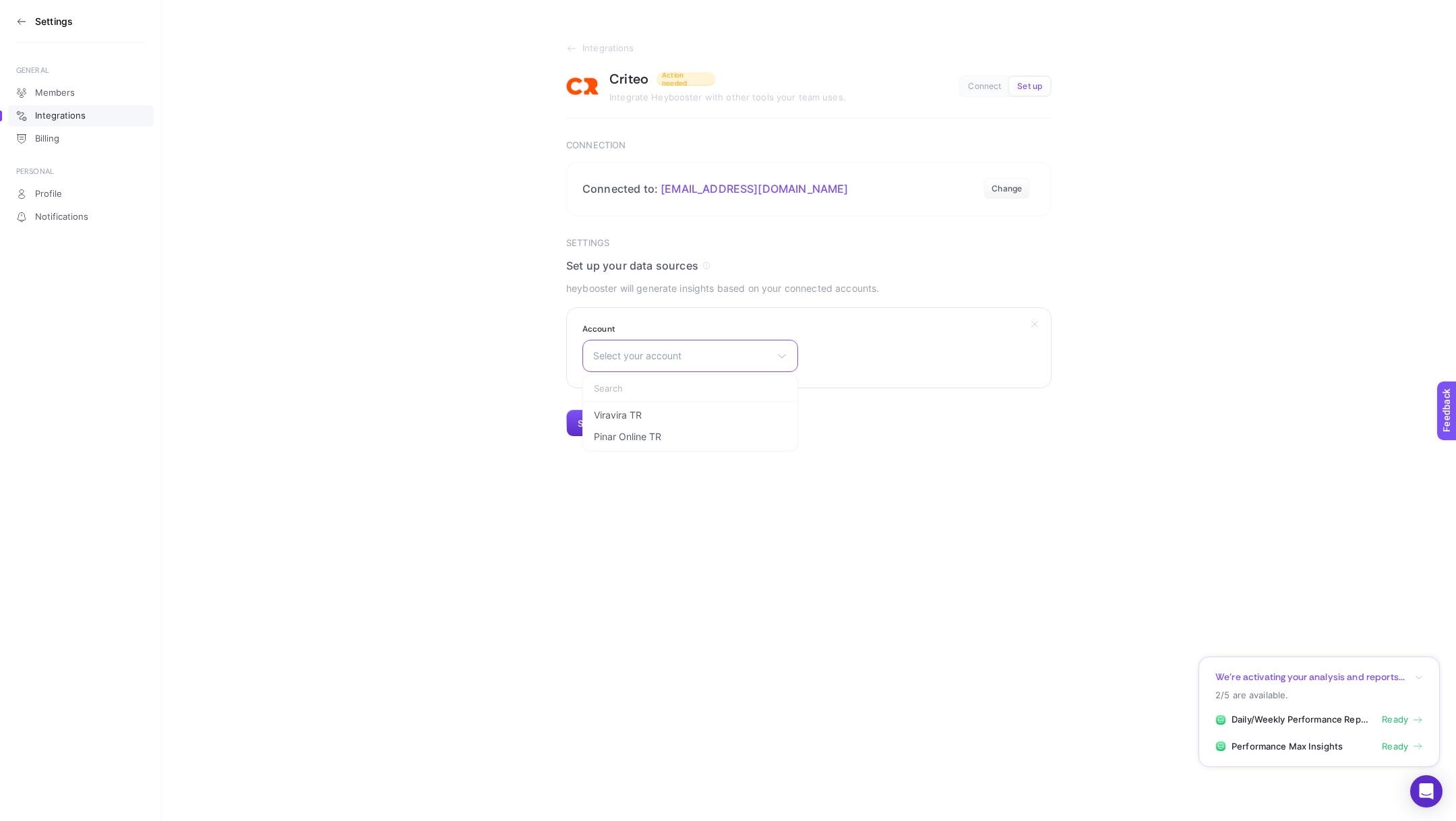
type input "s"
click at [1008, 437] on html "Settings GENERAL Members Integrations Billing PERSONAL Profile Notifications In…" at bounding box center [728, 219] width 1456 height 437
click at [927, 437] on html "Settings GENERAL Members Integrations Billing PERSONAL Profile Notifications In…" at bounding box center [728, 219] width 1456 height 437
click at [906, 132] on article "Integrations Criteo Action needed Integrate Heybooster with other tools your te…" at bounding box center [808, 240] width 485 height 394
click at [983, 92] on button "Connect" at bounding box center [984, 87] width 50 height 19
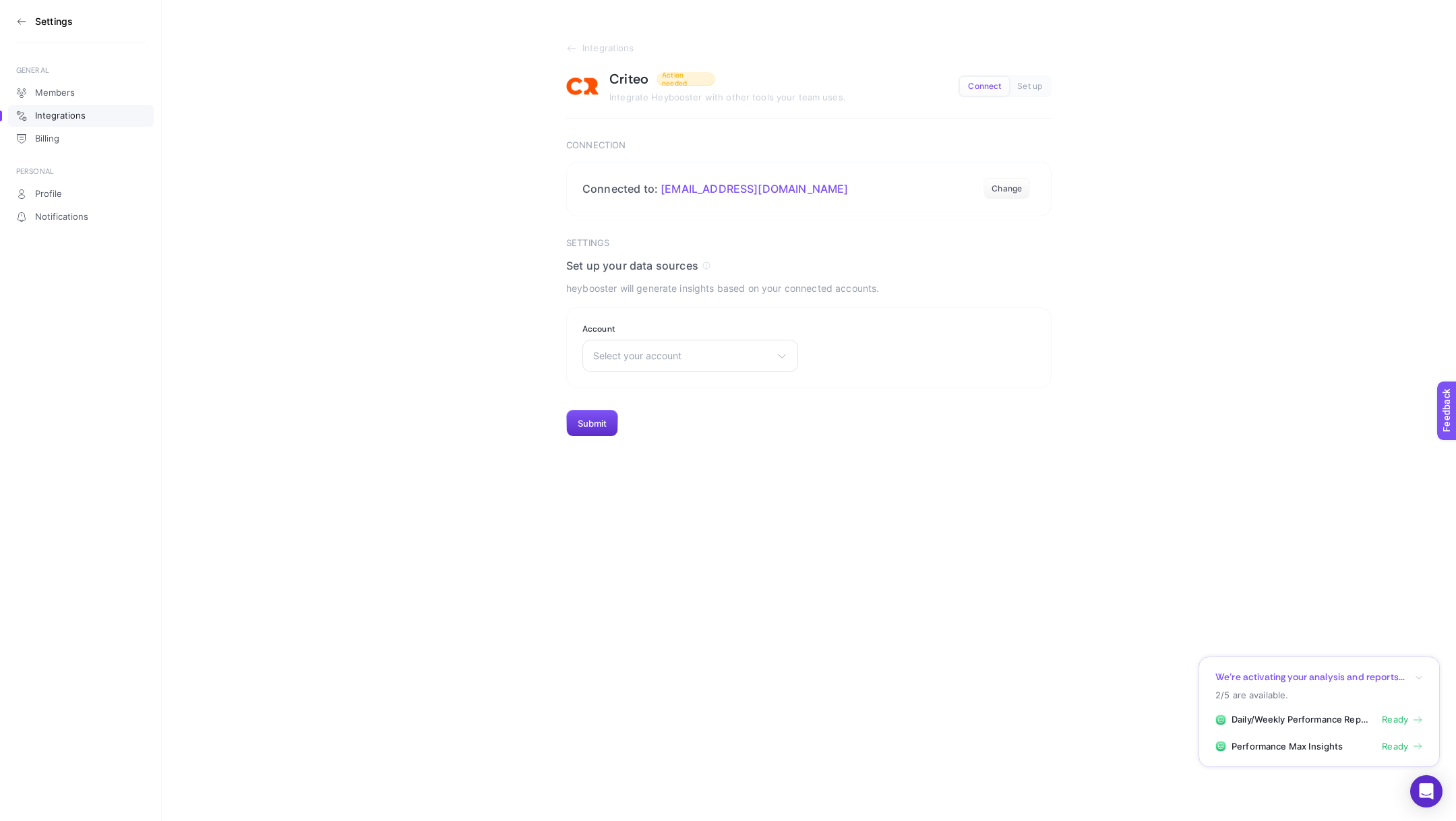
click at [1013, 90] on button "Set up" at bounding box center [1030, 87] width 41 height 19
click at [579, 50] on link "Integrations" at bounding box center [808, 49] width 485 height 11
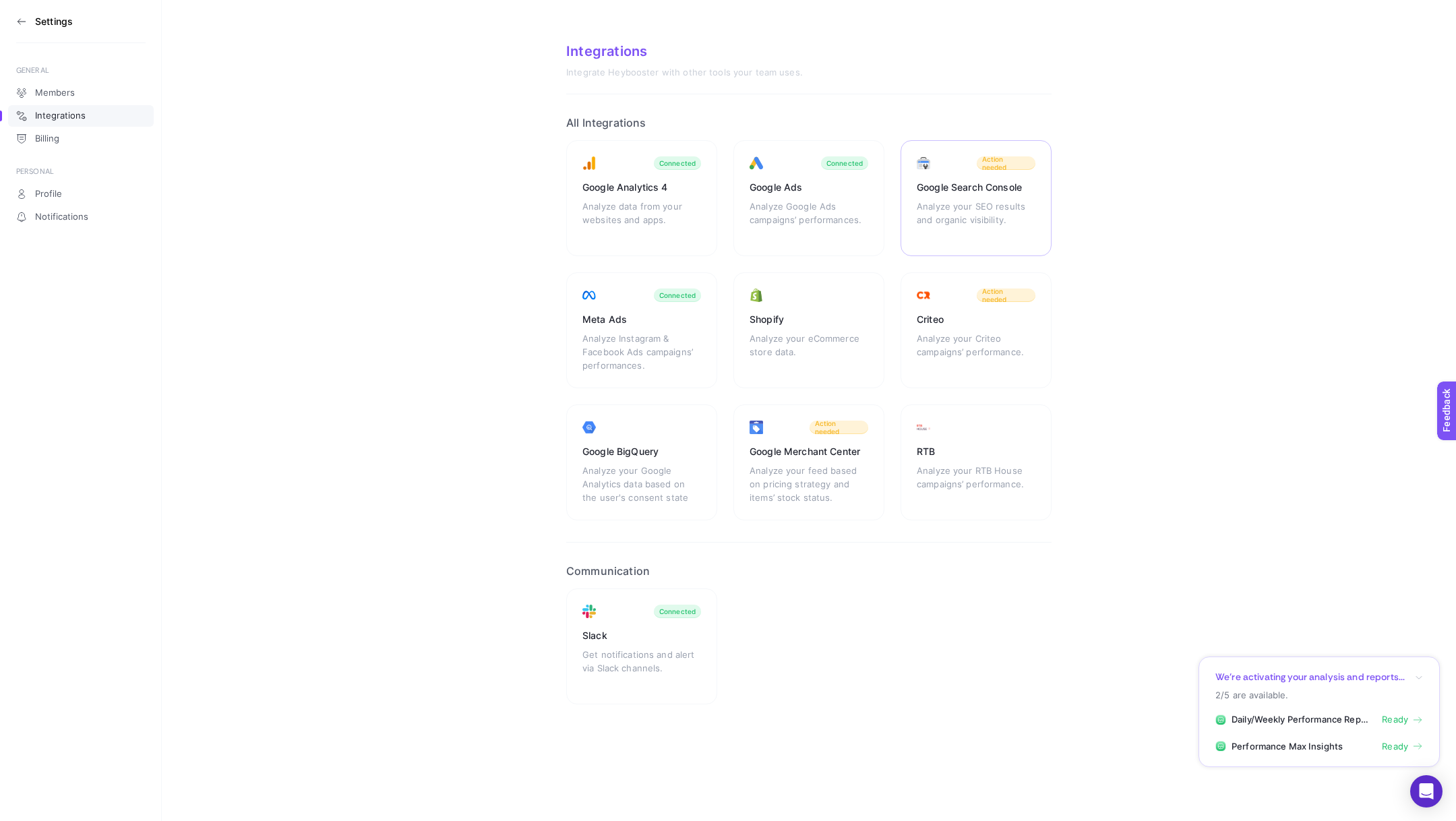
click at [966, 201] on div "Analyze your SEO results and organic visibility." at bounding box center [976, 219] width 119 height 40
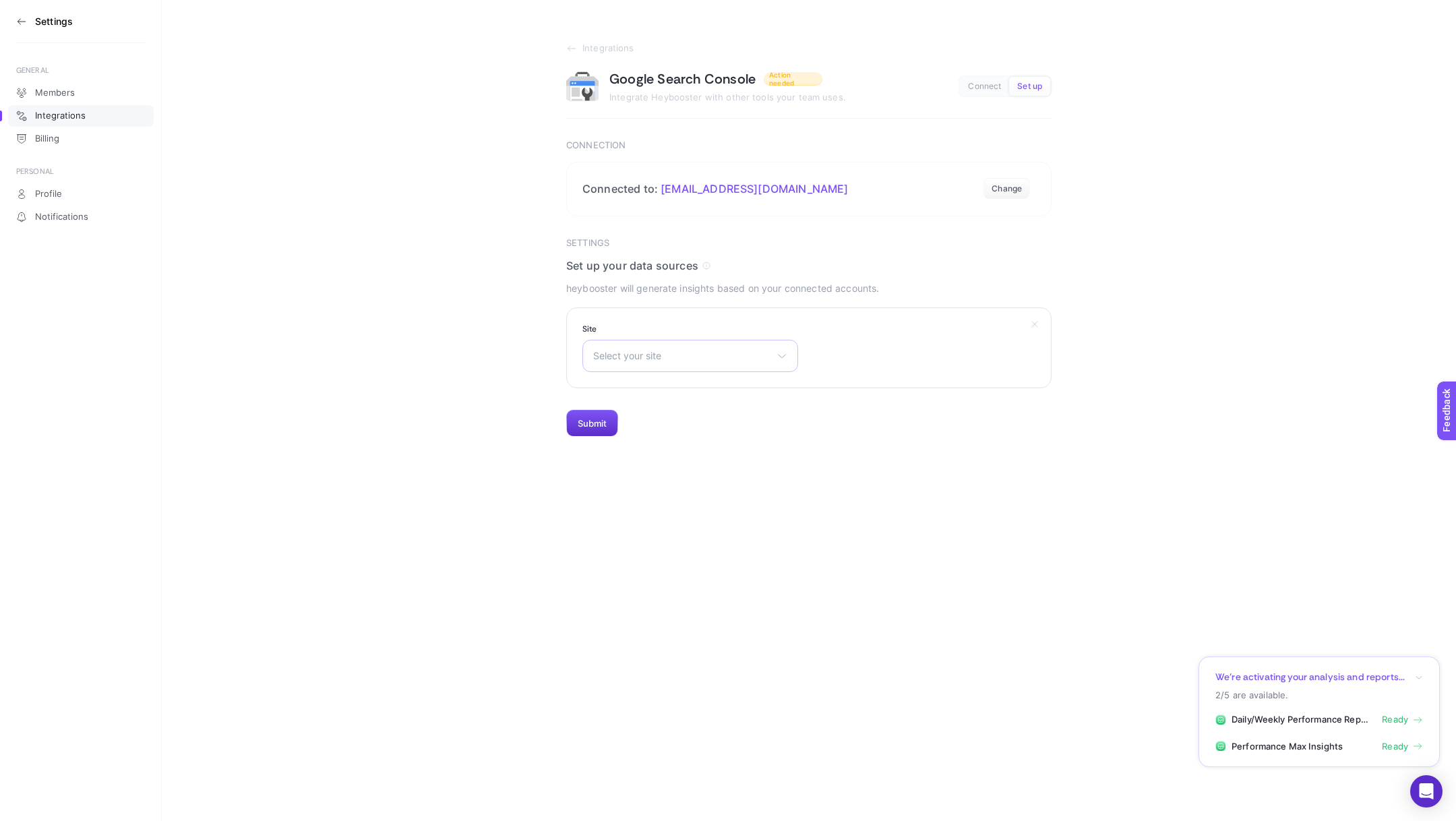
click at [690, 364] on div "Select your site sc-domain:uygulama.parasut.com https://www.emukellef.com.tr/ h…" at bounding box center [690, 355] width 215 height 32
click at [691, 396] on input "text" at bounding box center [690, 388] width 215 height 27
click at [682, 366] on div "Select your site sc-domain:uygulama.parasut.com https://www.emukellef.com.tr/ h…" at bounding box center [690, 355] width 215 height 32
click at [671, 382] on section "Site Select your site sc-domain:uygulama.parasut.com https://www.emukellef.com.…" at bounding box center [808, 348] width 485 height 81
click at [682, 363] on div "Select your site sc-domain:uygulama.parasut.com https://www.emukellef.com.tr/ h…" at bounding box center [690, 355] width 215 height 32
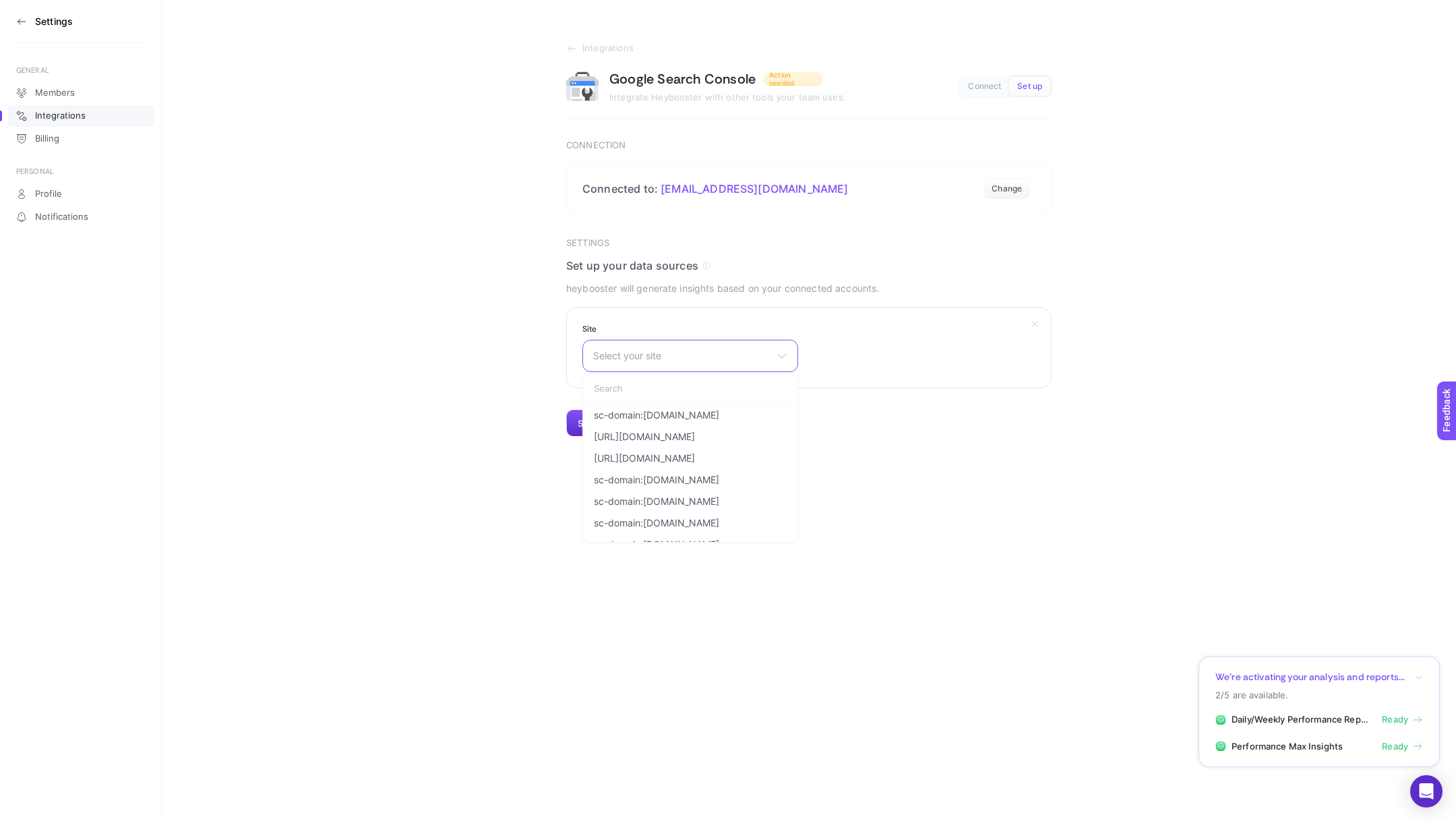
click at [686, 390] on input "text" at bounding box center [690, 388] width 215 height 27
type input "shop"
click at [672, 432] on span "https://shopigo.com/" at bounding box center [644, 437] width 101 height 11
click at [597, 433] on button "Submit" at bounding box center [592, 423] width 52 height 27
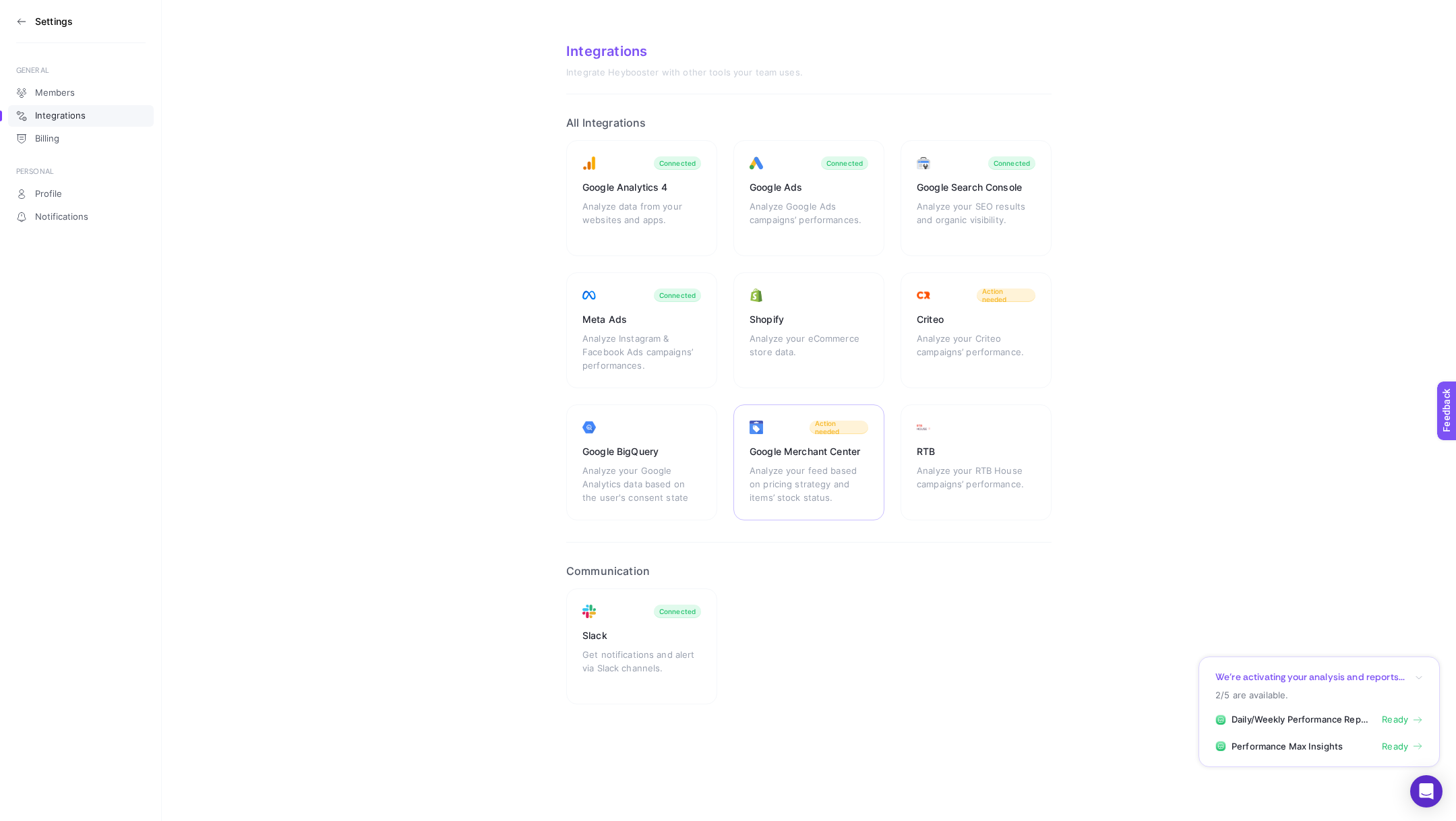
click at [834, 485] on div "Analyze your feed based on pricing strategy and items’ stock status." at bounding box center [809, 484] width 119 height 40
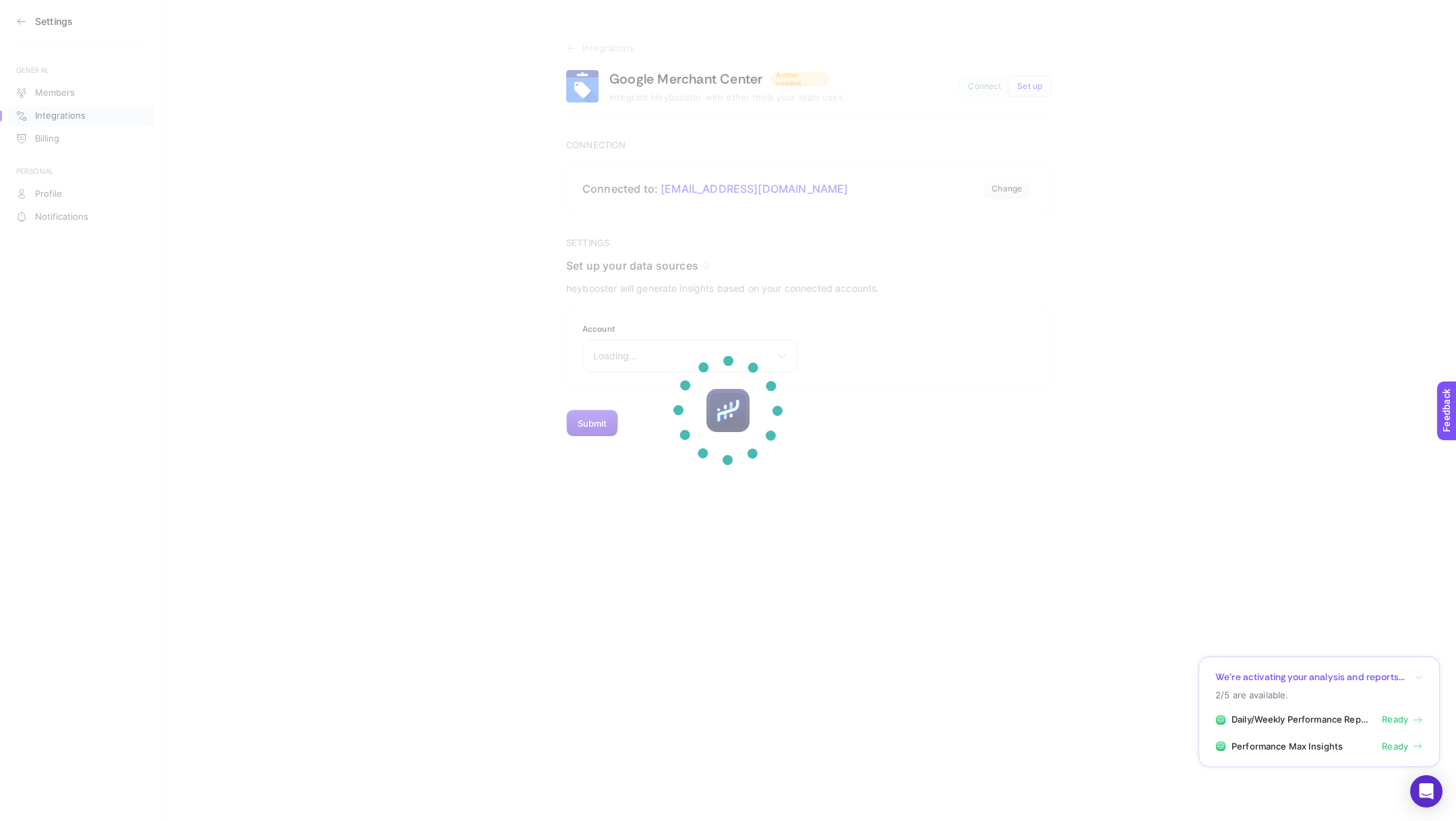
click at [660, 360] on section at bounding box center [728, 410] width 1456 height 821
click at [745, 190] on section at bounding box center [728, 410] width 1456 height 821
click at [708, 357] on div at bounding box center [728, 410] width 109 height 109
click at [731, 424] on div at bounding box center [728, 410] width 149 height 149
click at [586, 176] on section at bounding box center [728, 410] width 1456 height 821
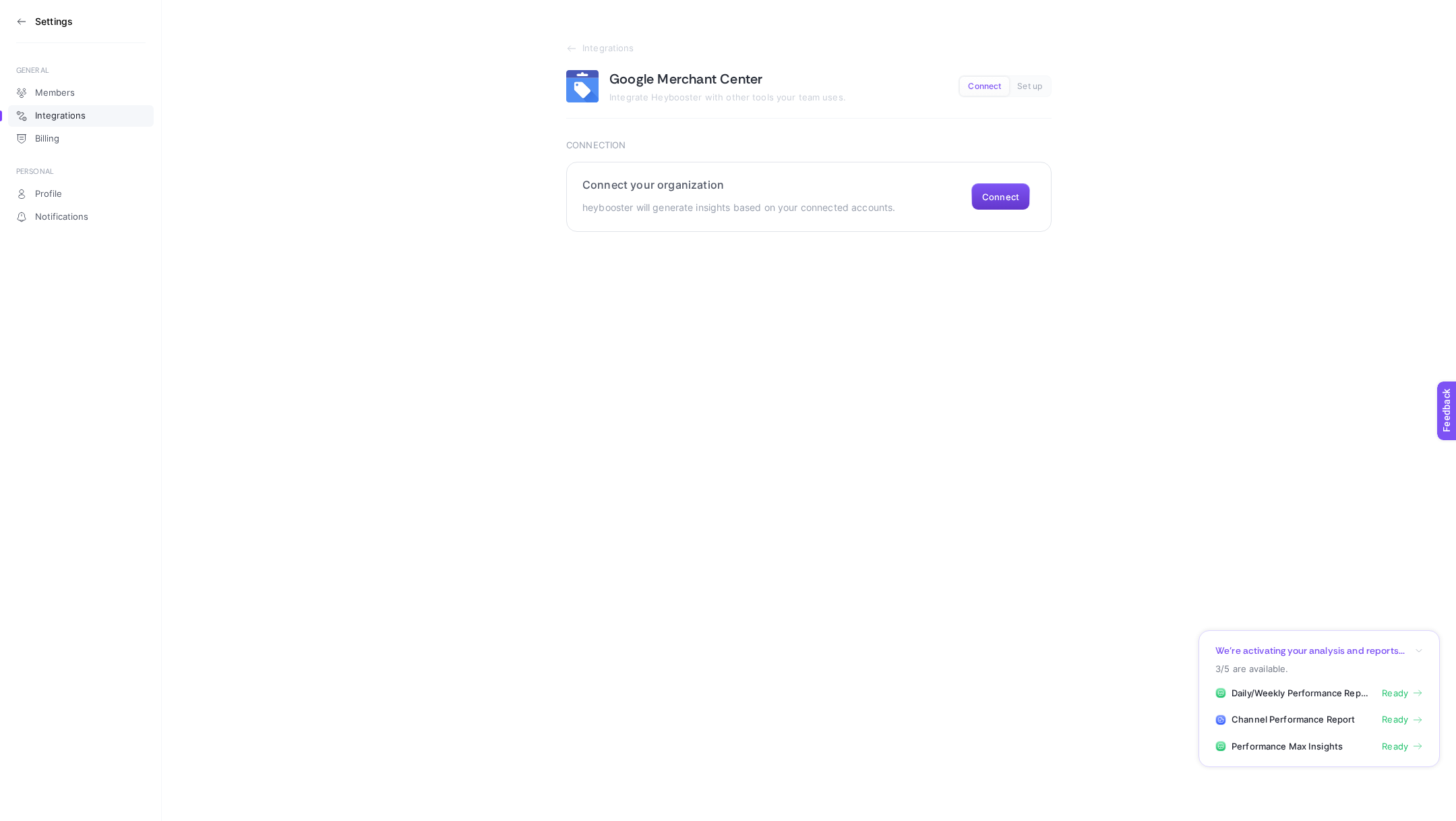
click at [1024, 199] on button "Connect" at bounding box center [1001, 197] width 59 height 27
